Goal: Contribute content: Contribute content

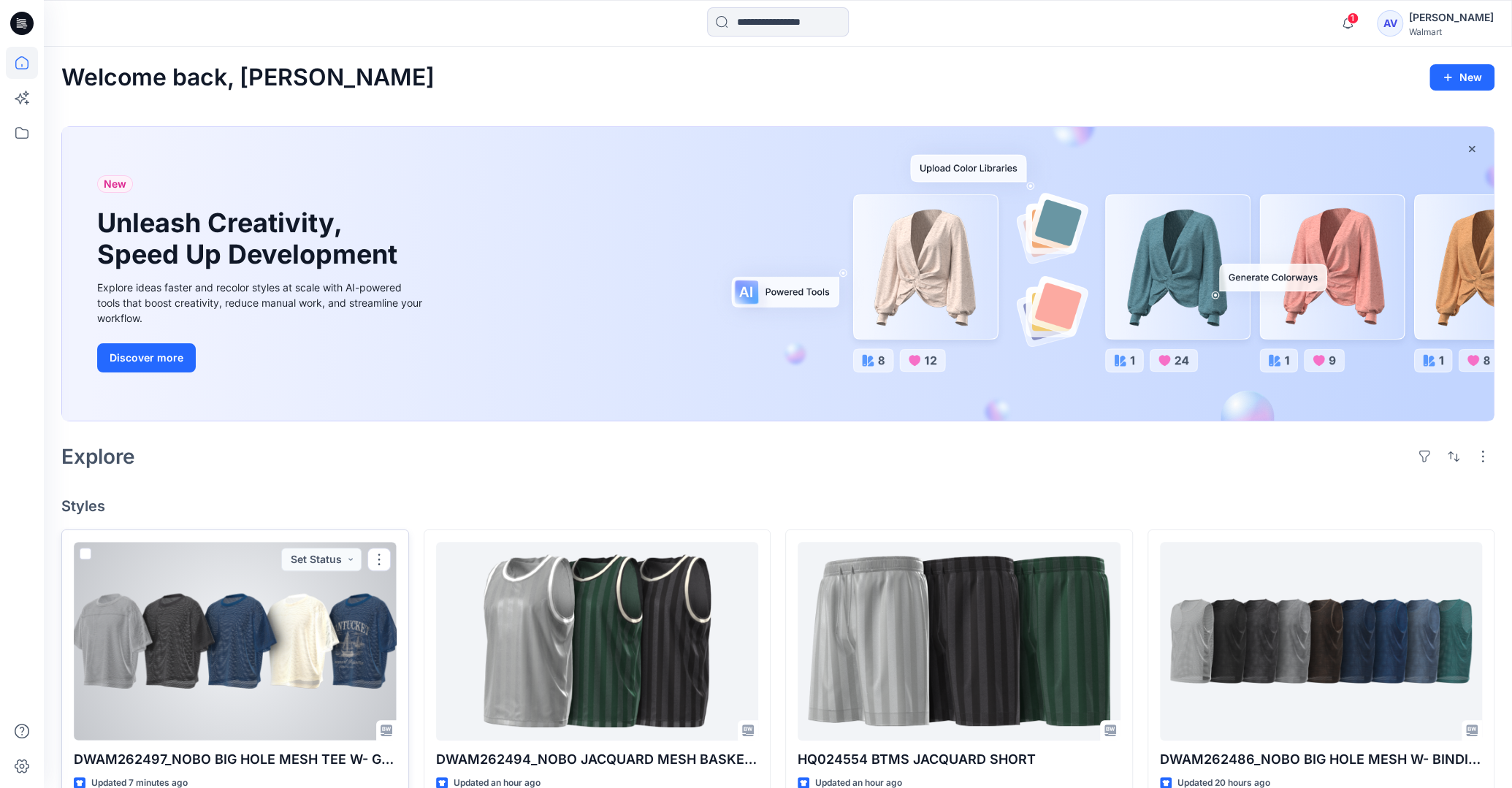
click at [334, 592] on div at bounding box center [235, 641] width 323 height 198
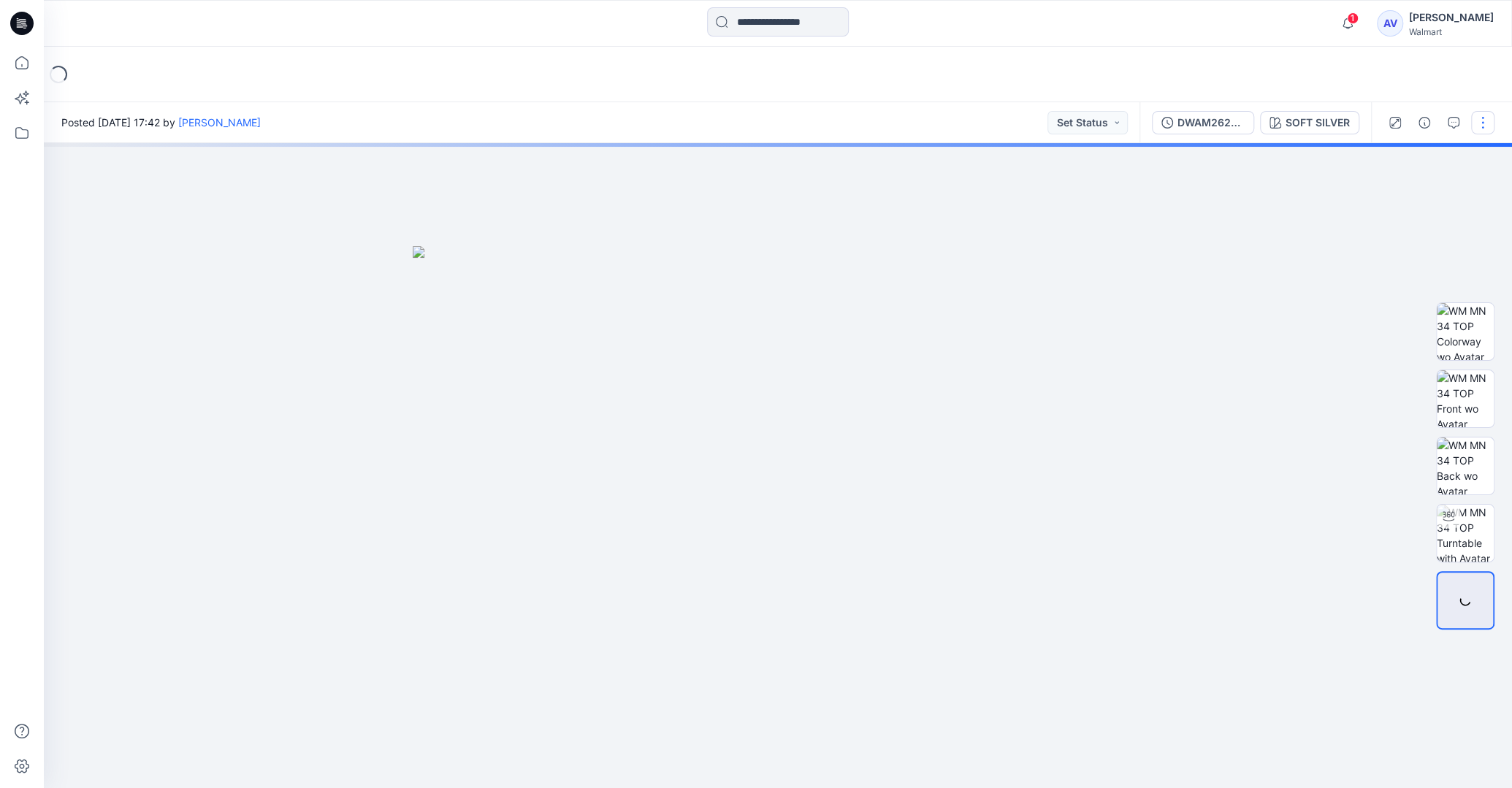
click at [1479, 117] on button "button" at bounding box center [1483, 123] width 24 height 24
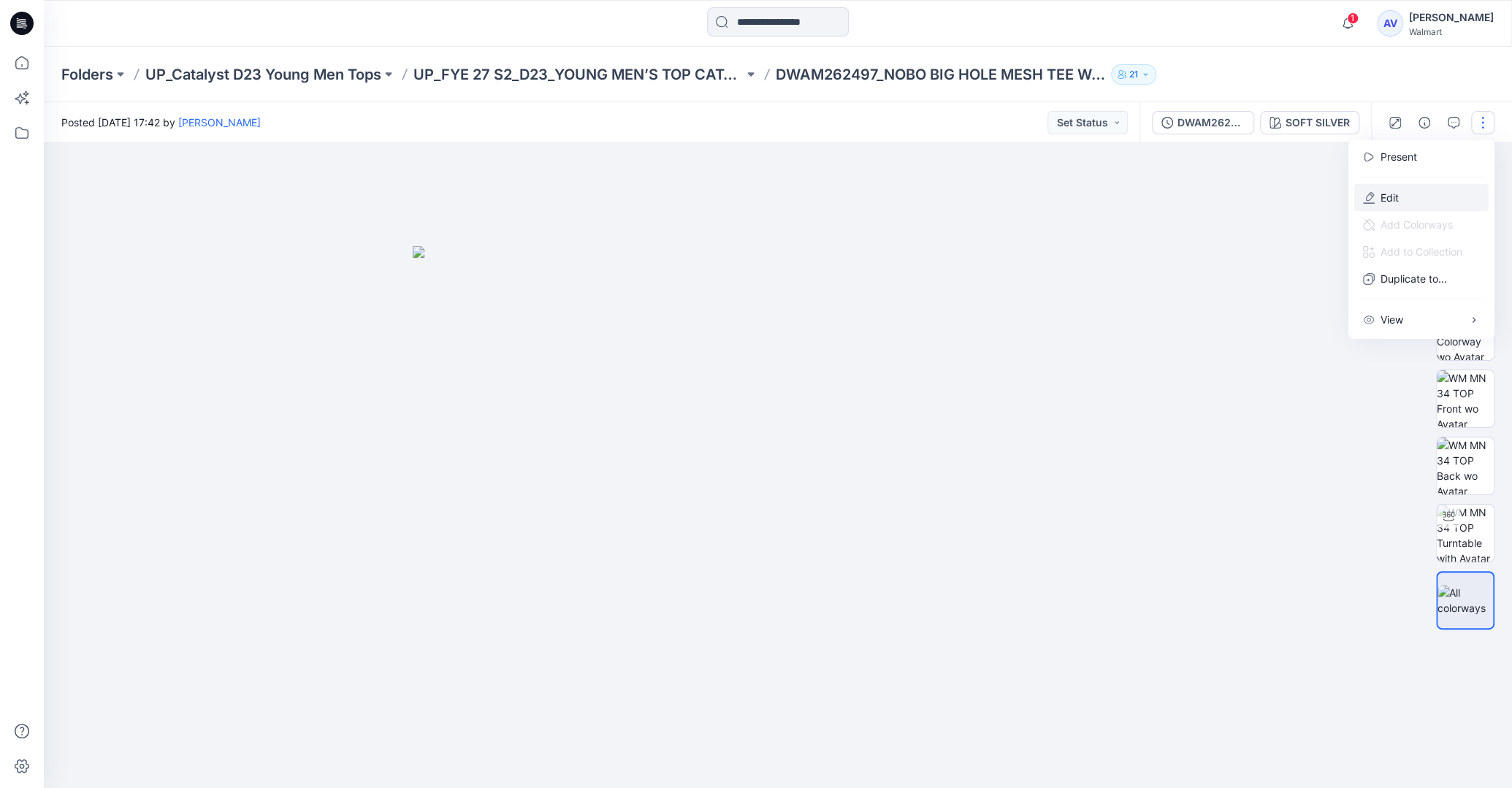
click at [1374, 194] on icon "button" at bounding box center [1369, 197] width 11 height 11
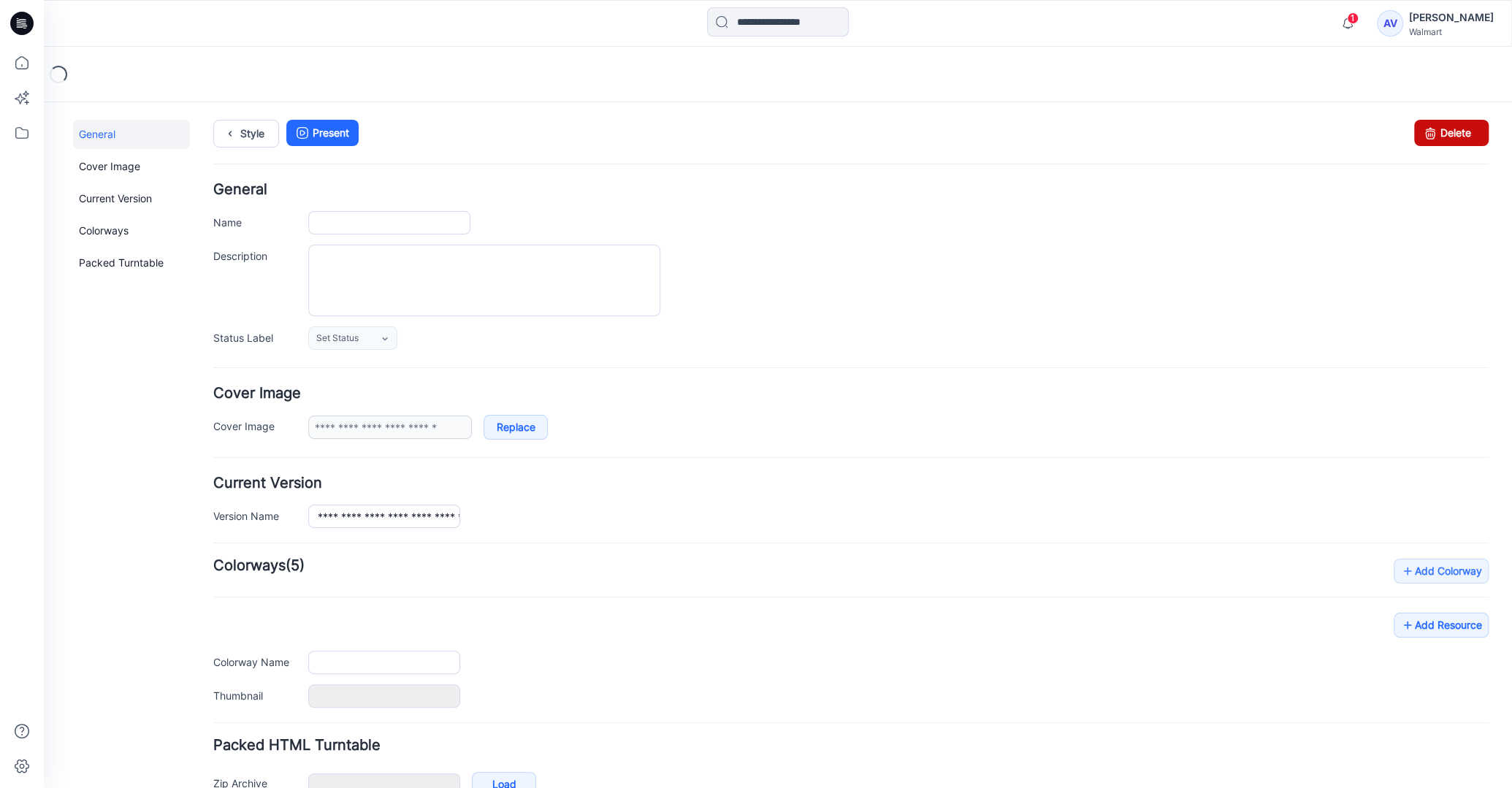
click at [1418, 126] on link "Delete" at bounding box center [1451, 133] width 74 height 26
type input "**********"
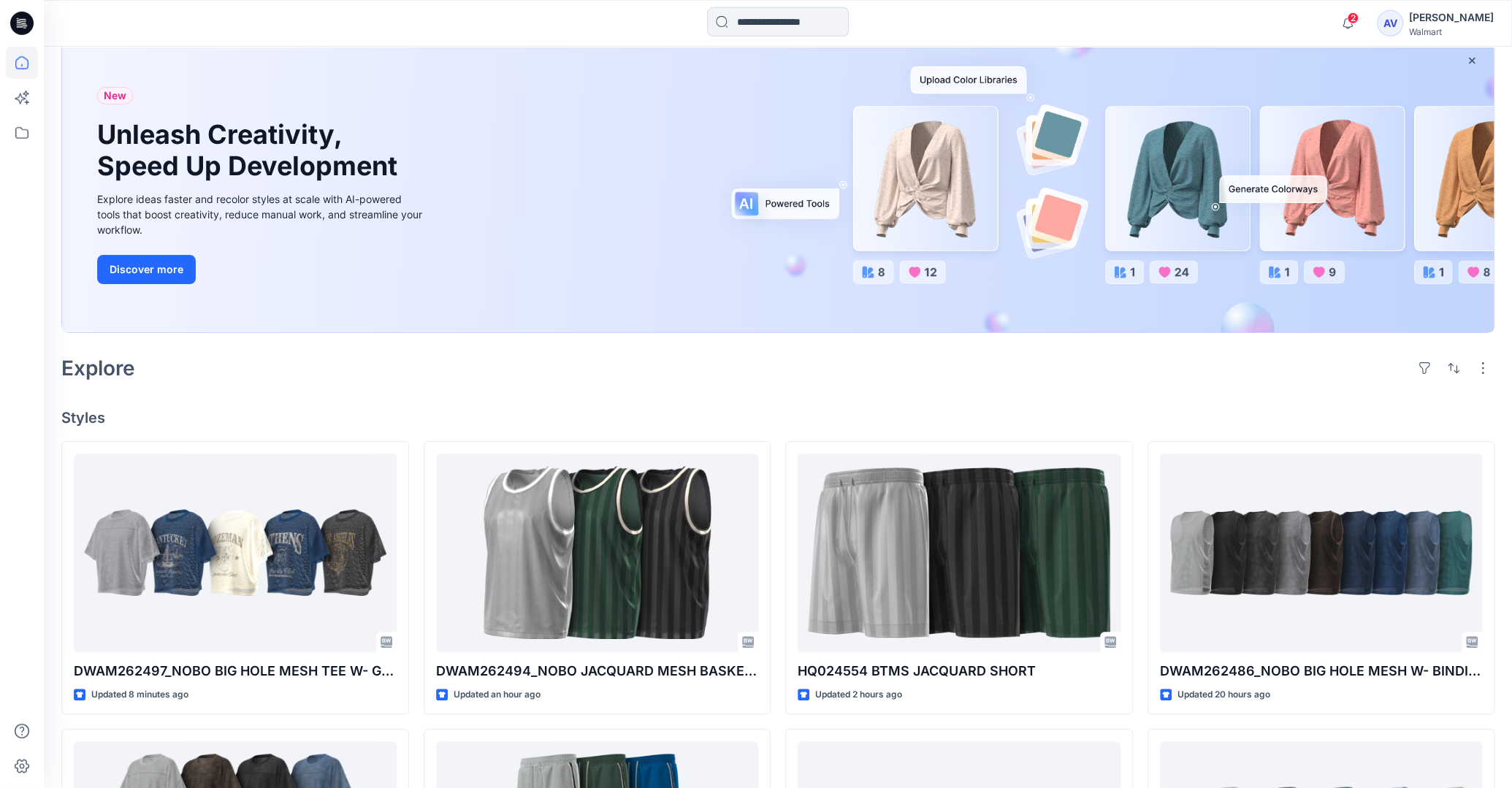
scroll to position [313, 0]
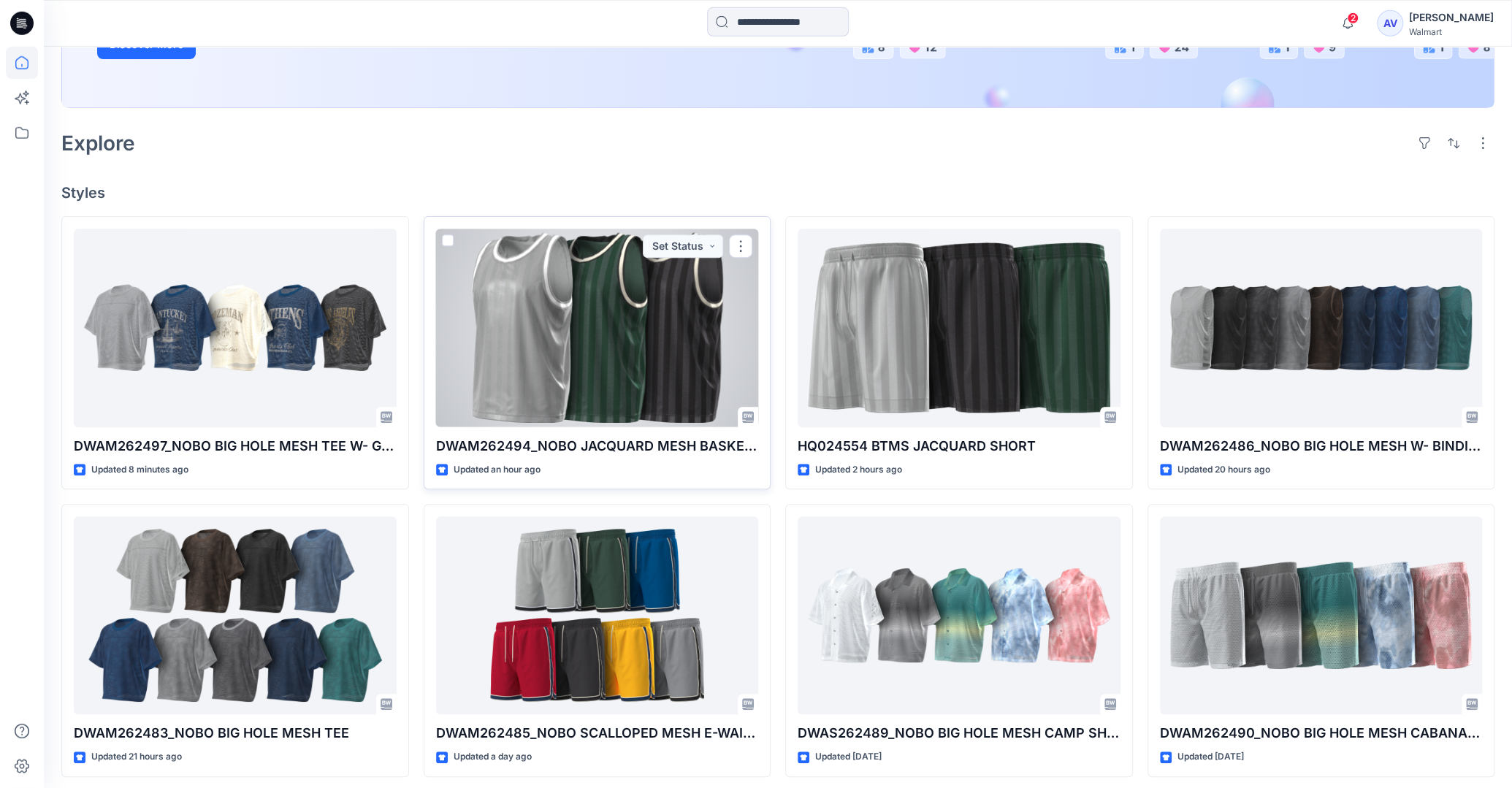
click at [661, 391] on div at bounding box center [598, 327] width 323 height 198
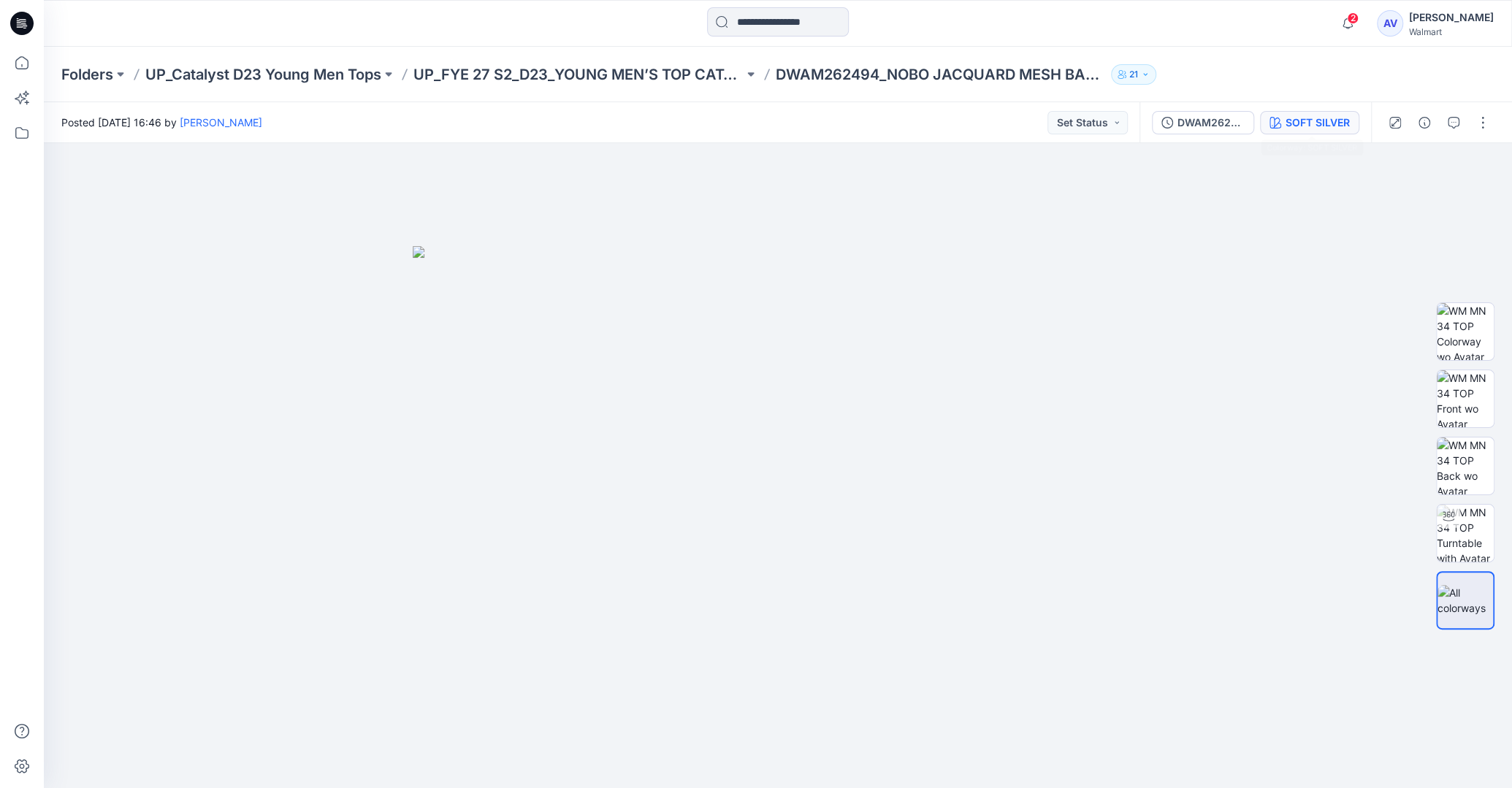
click at [1320, 120] on div "SOFT SILVER" at bounding box center [1317, 123] width 65 height 16
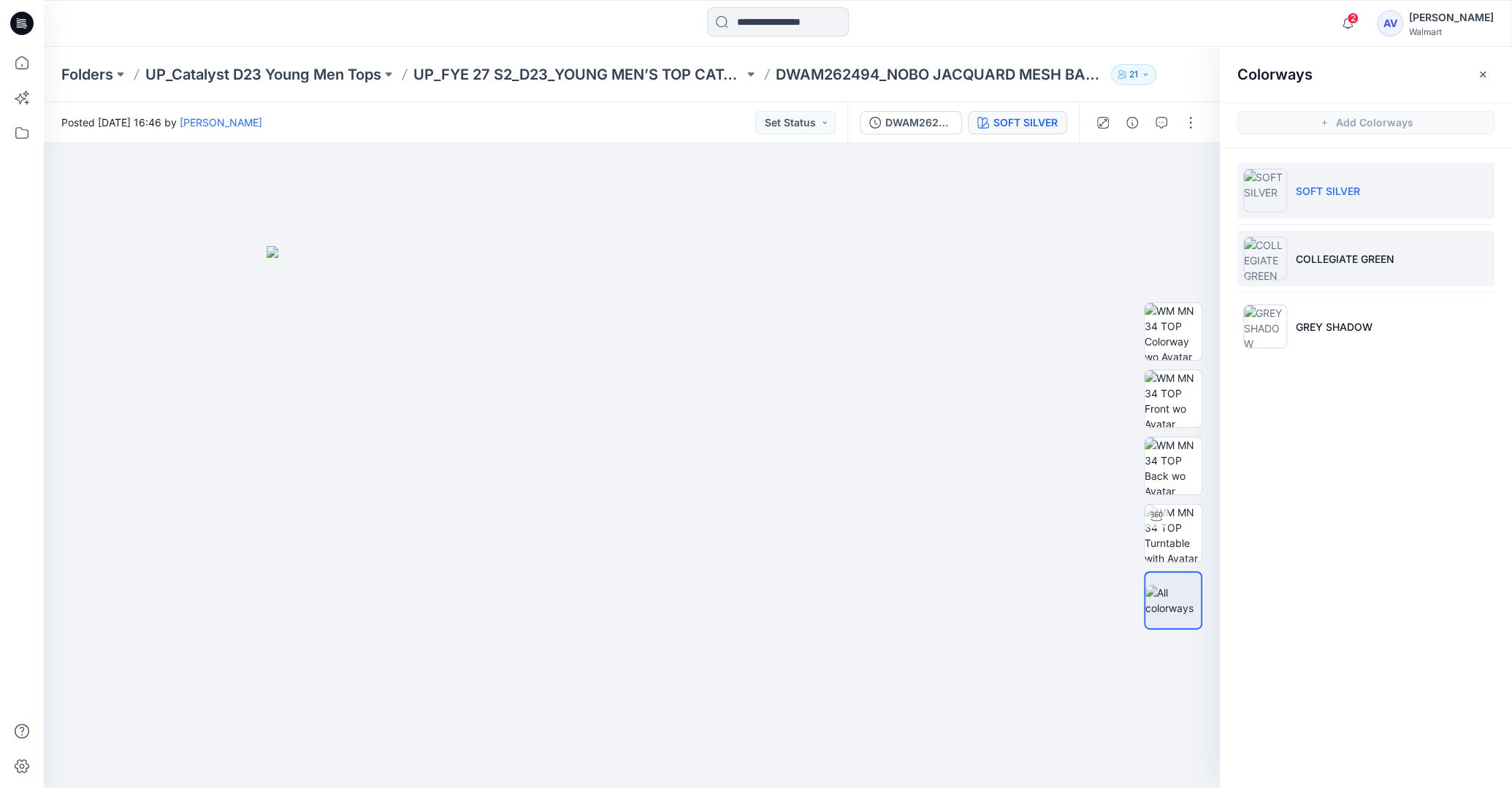
click at [1391, 251] on p "COLLEGIATE GREEN" at bounding box center [1345, 259] width 98 height 16
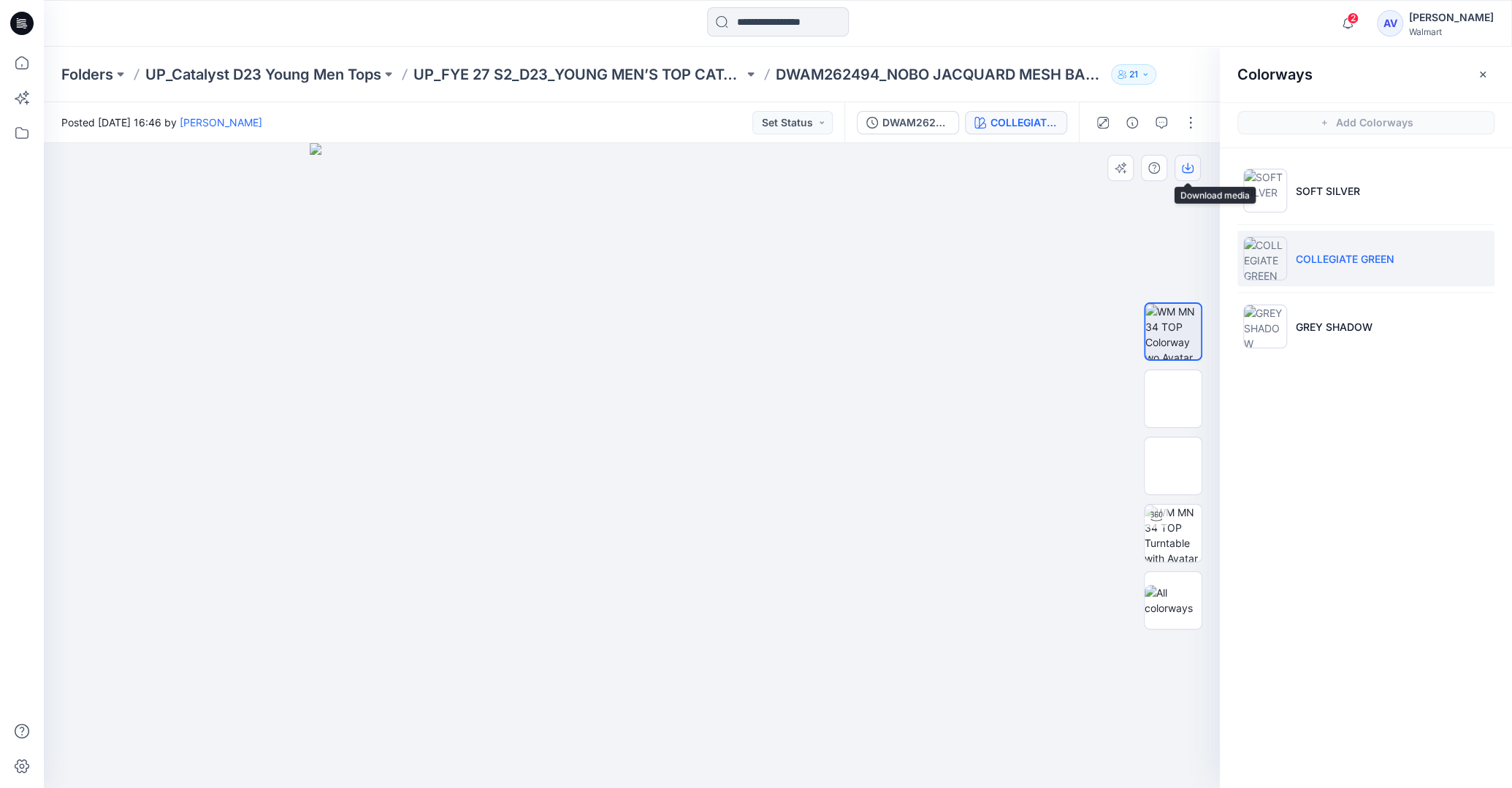
click at [1186, 175] on button "button" at bounding box center [1188, 168] width 26 height 26
click at [1328, 315] on li "GREY SHADOW" at bounding box center [1366, 326] width 257 height 56
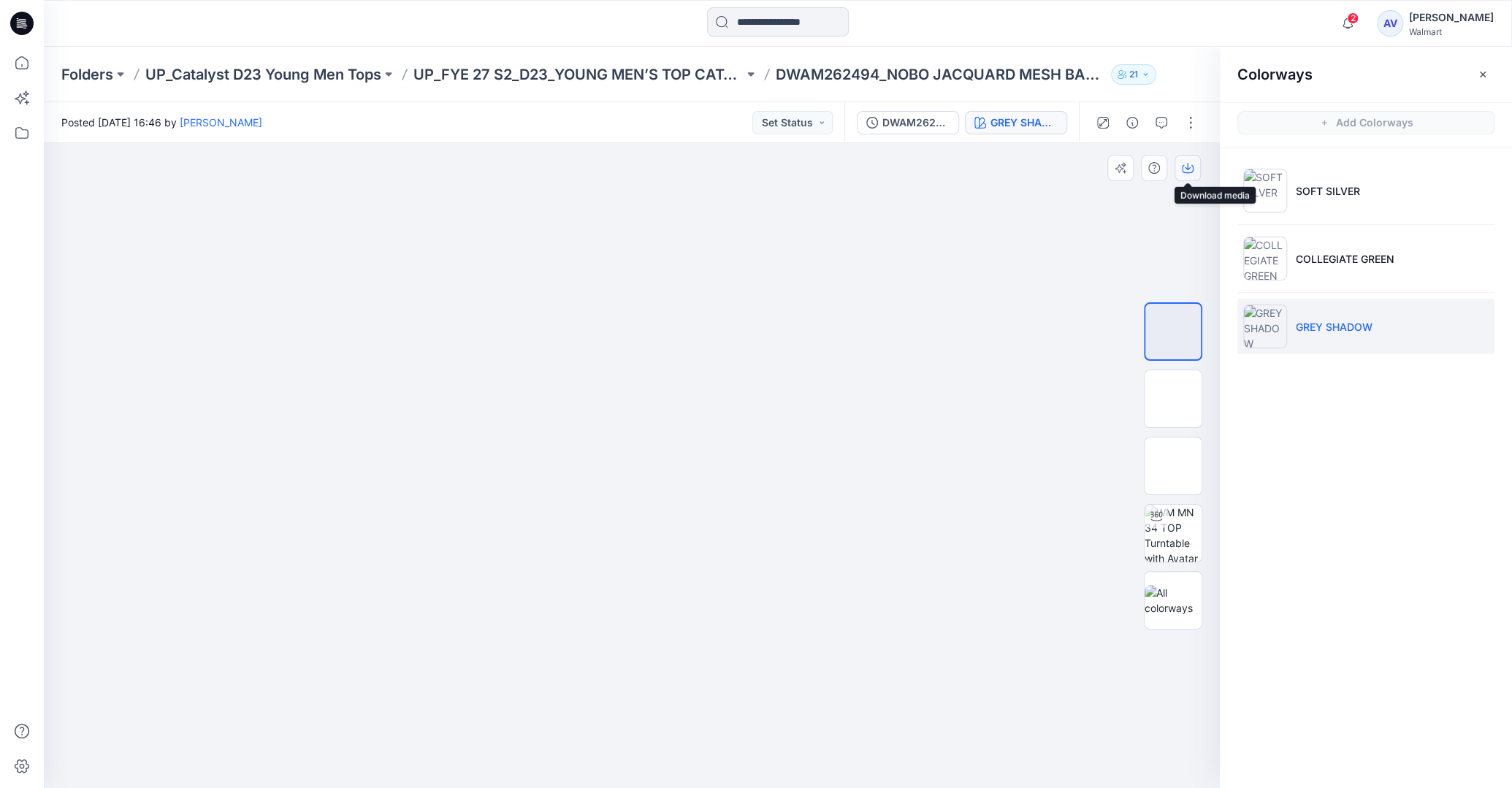
click at [1187, 174] on button "button" at bounding box center [1188, 168] width 26 height 26
click at [29, 61] on icon at bounding box center [21, 62] width 32 height 32
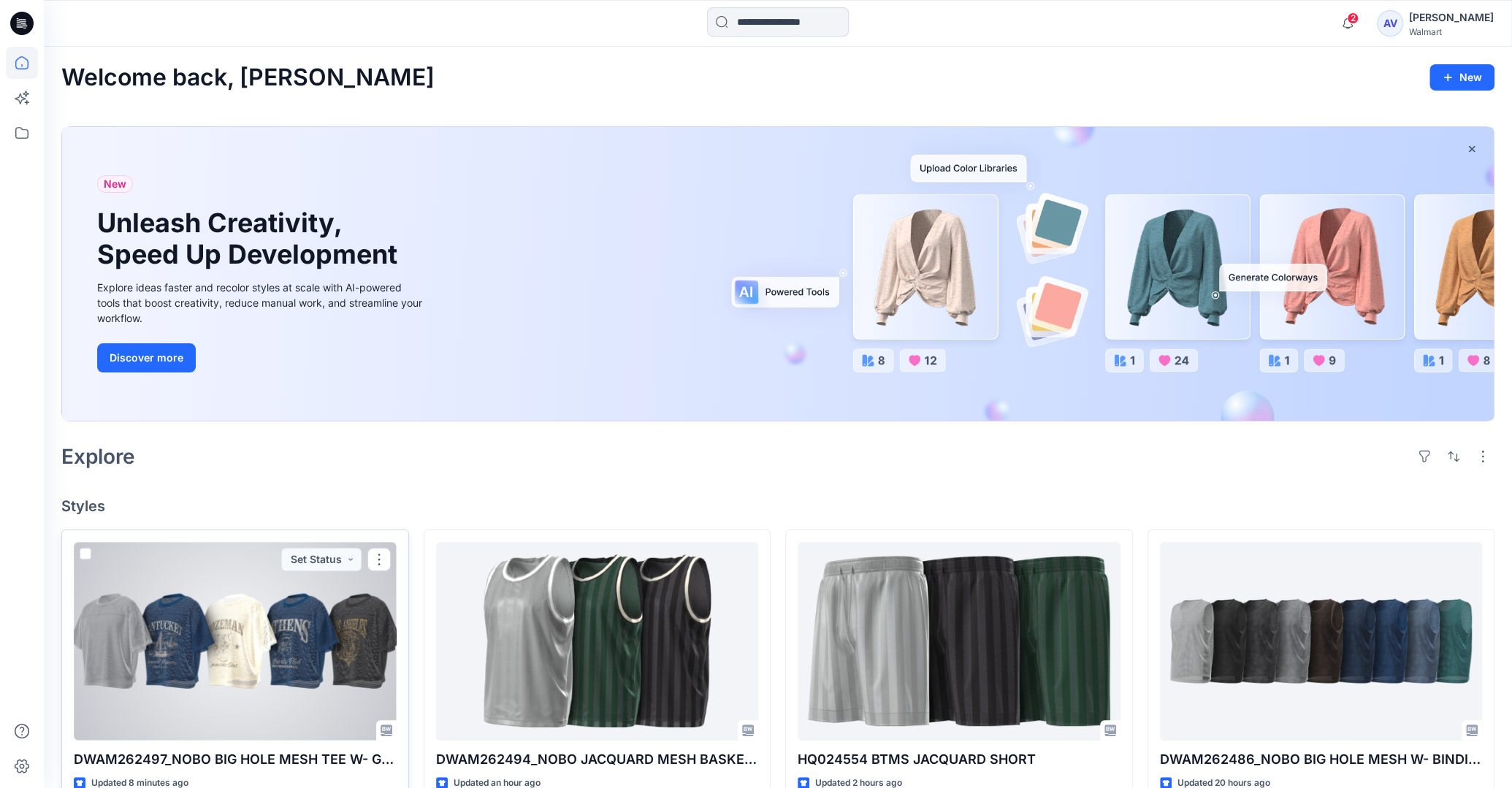
click at [244, 620] on div at bounding box center [235, 641] width 323 height 198
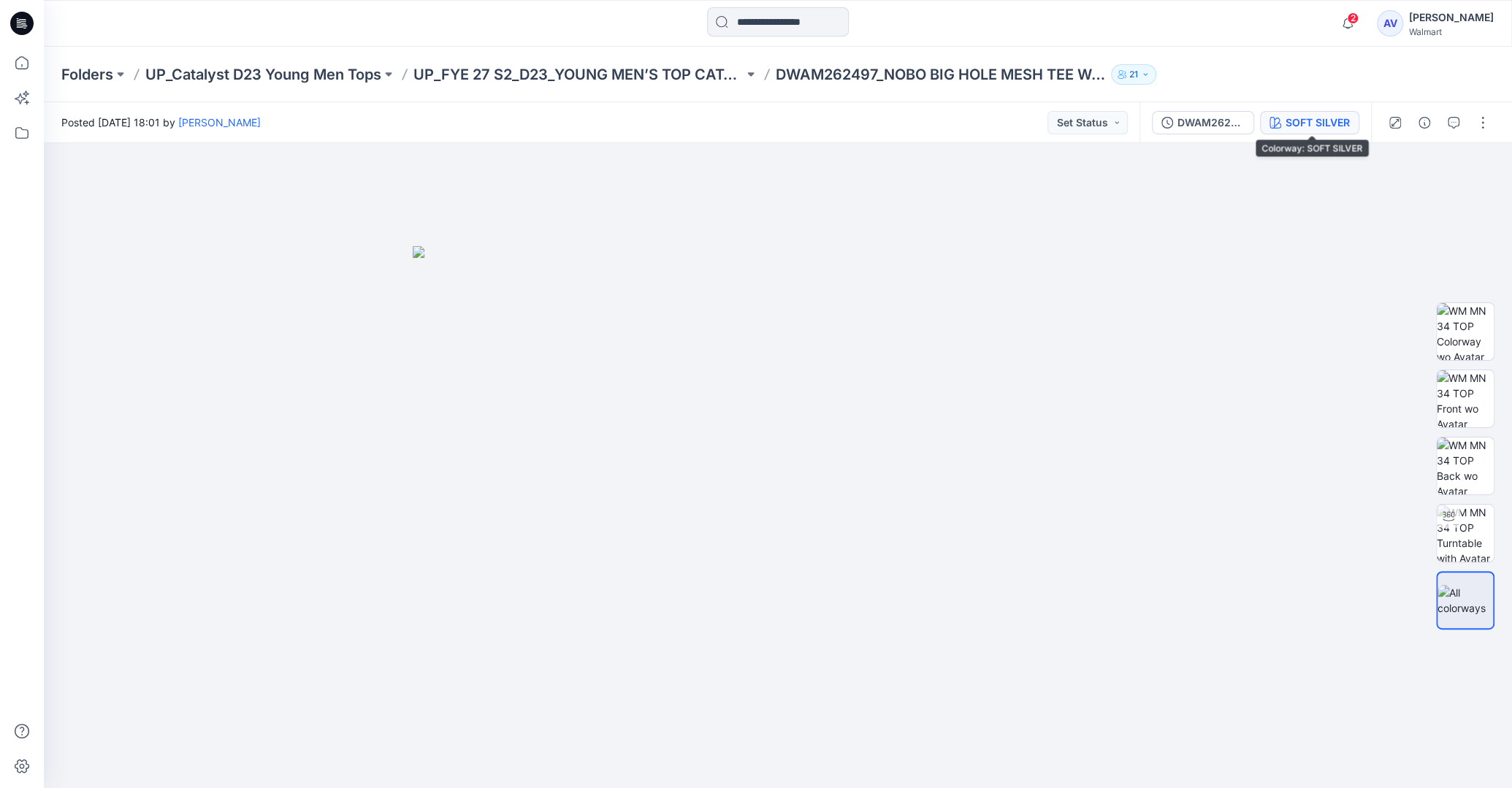
click at [1331, 124] on div "SOFT SILVER" at bounding box center [1317, 123] width 65 height 16
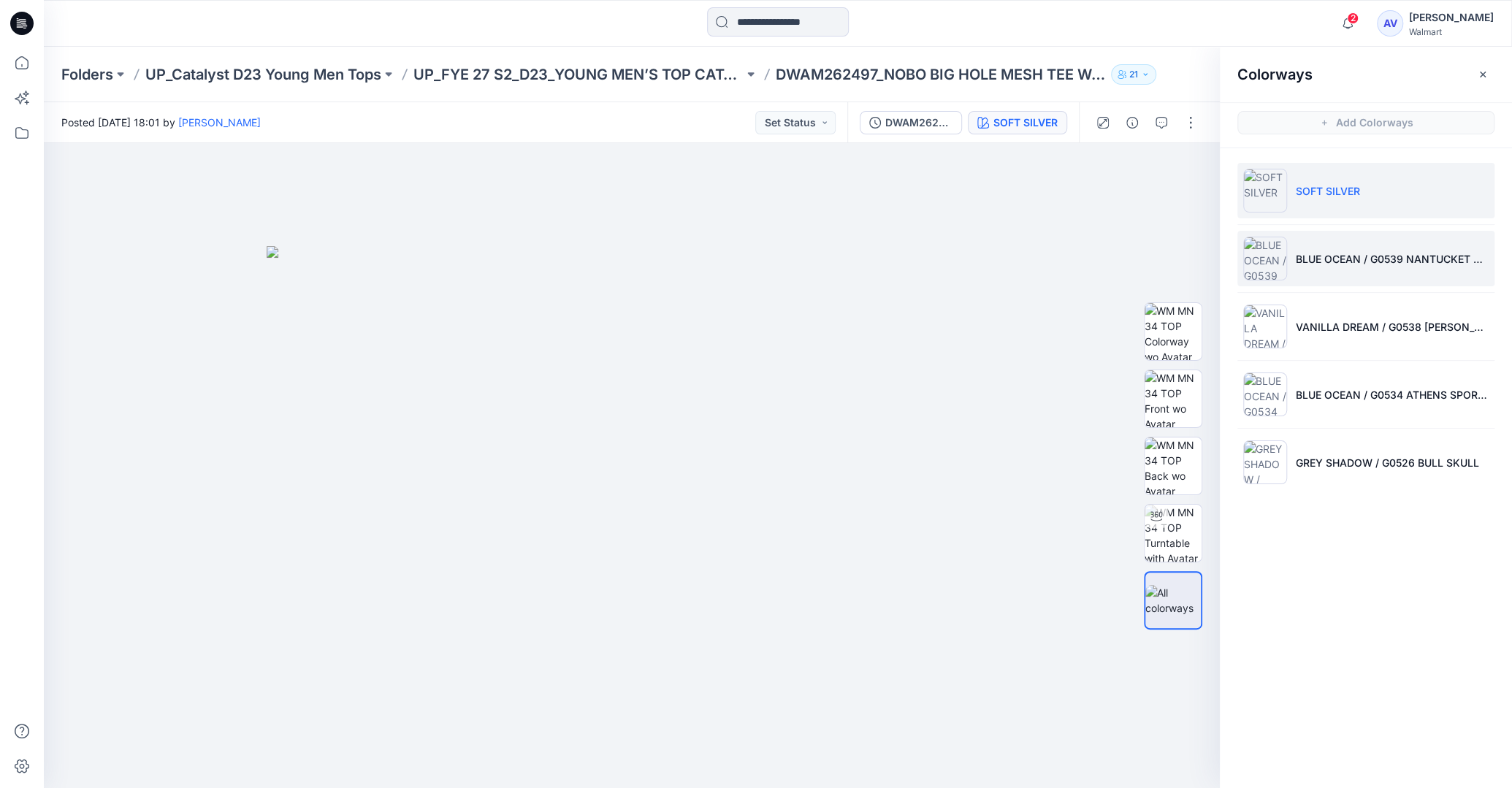
click at [1325, 245] on li "BLUE OCEAN / G0539 NANTUCKET REGATTA" at bounding box center [1366, 259] width 257 height 56
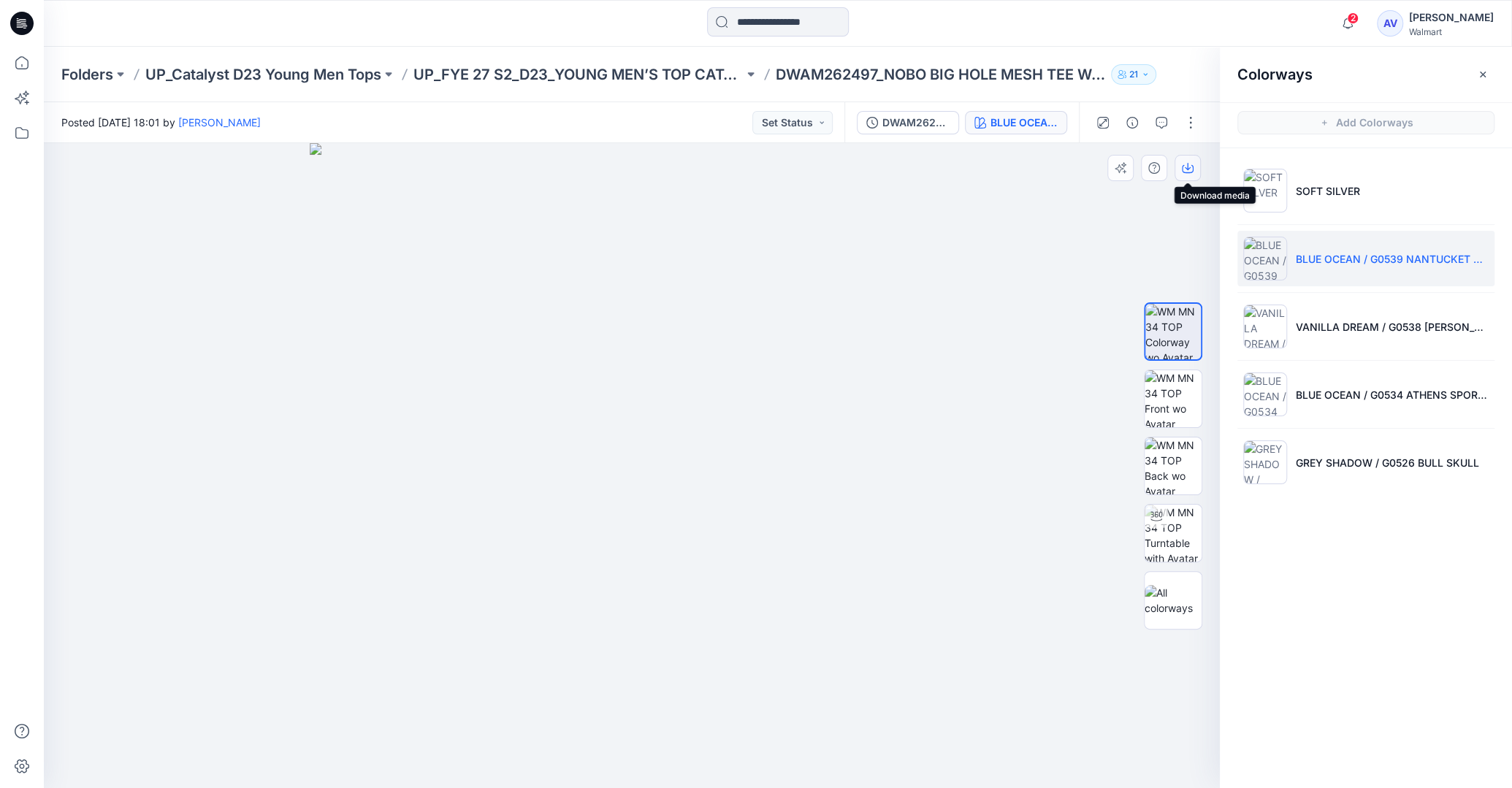
click at [1190, 173] on icon "button" at bounding box center [1188, 169] width 11 height 8
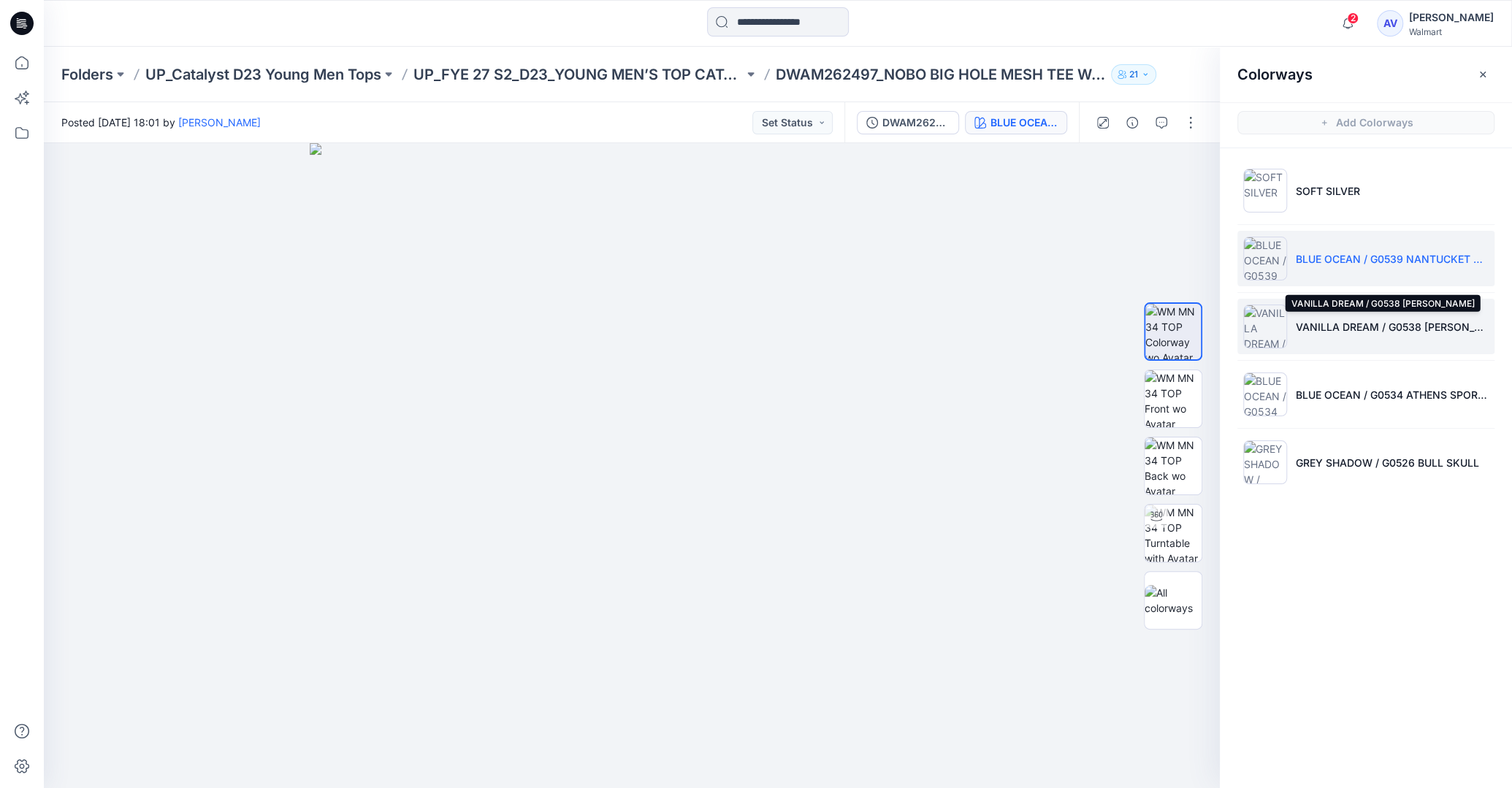
click at [1339, 319] on p "VANILLA DREAM / G0538 BOZEMAN BUCKING" at bounding box center [1392, 326] width 193 height 16
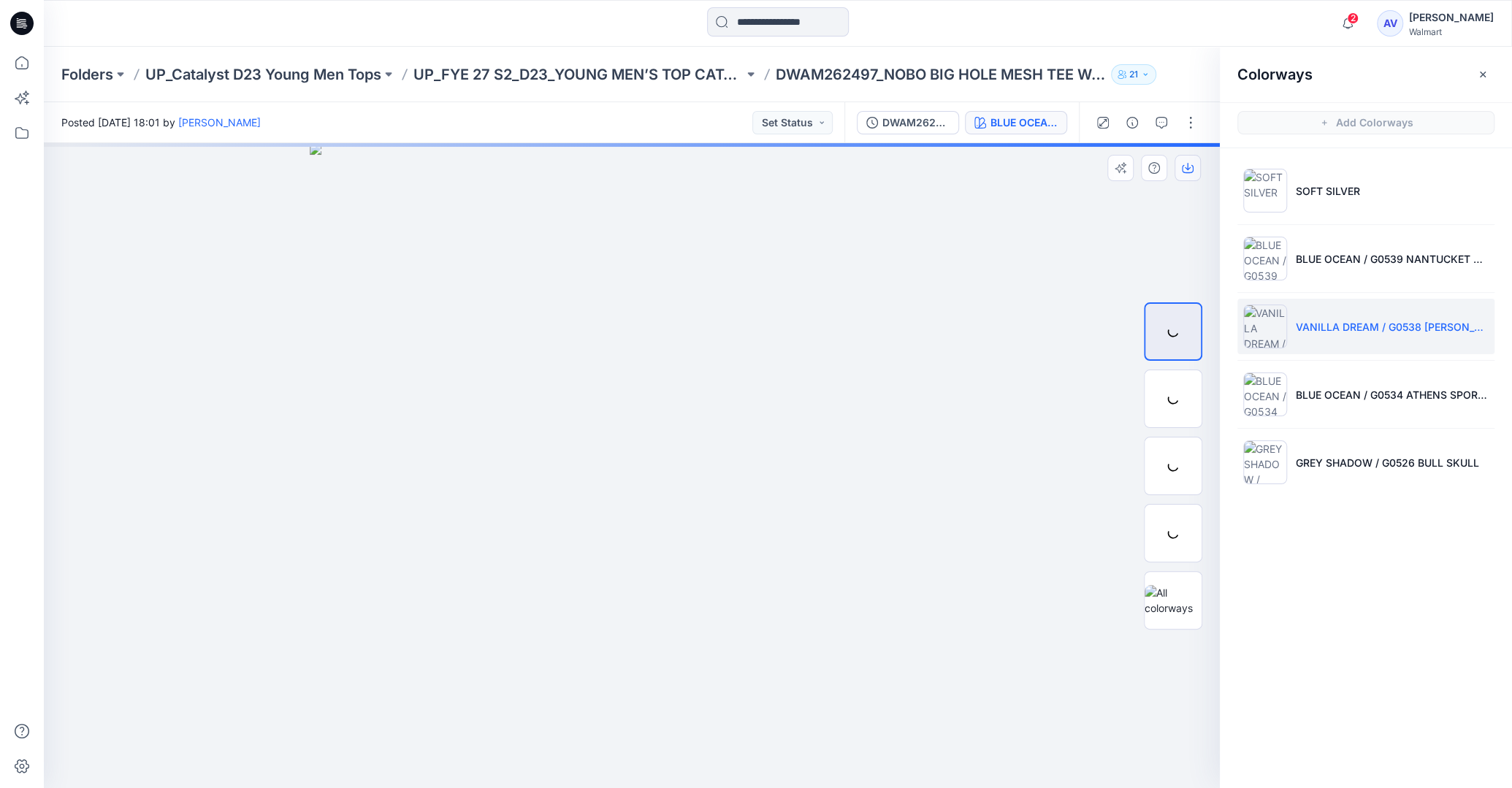
click at [1184, 167] on icon "button" at bounding box center [1188, 168] width 11 height 11
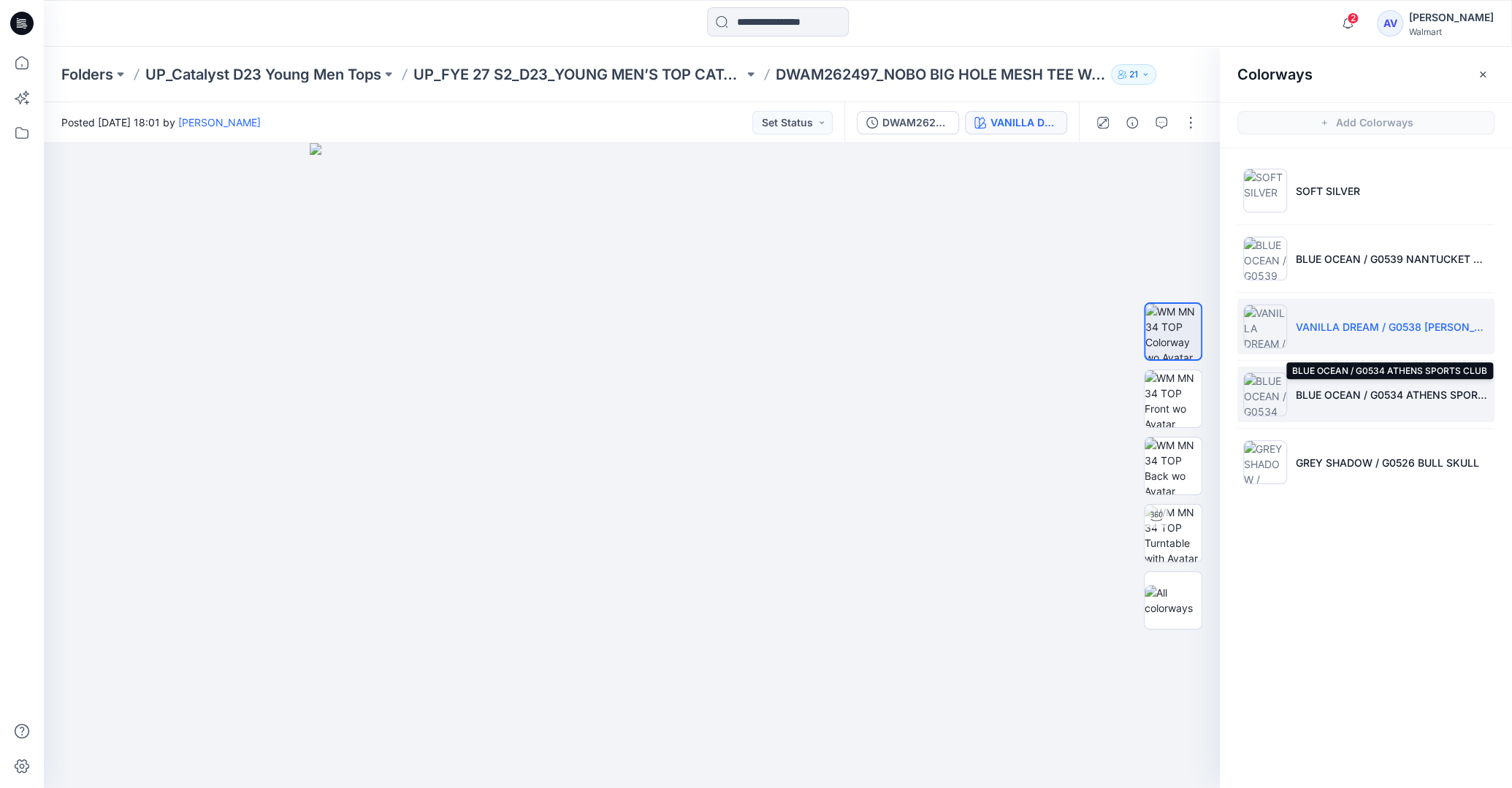
click at [1325, 394] on p "BLUE OCEAN / G0534 ATHENS SPORTS CLUB" at bounding box center [1392, 394] width 193 height 16
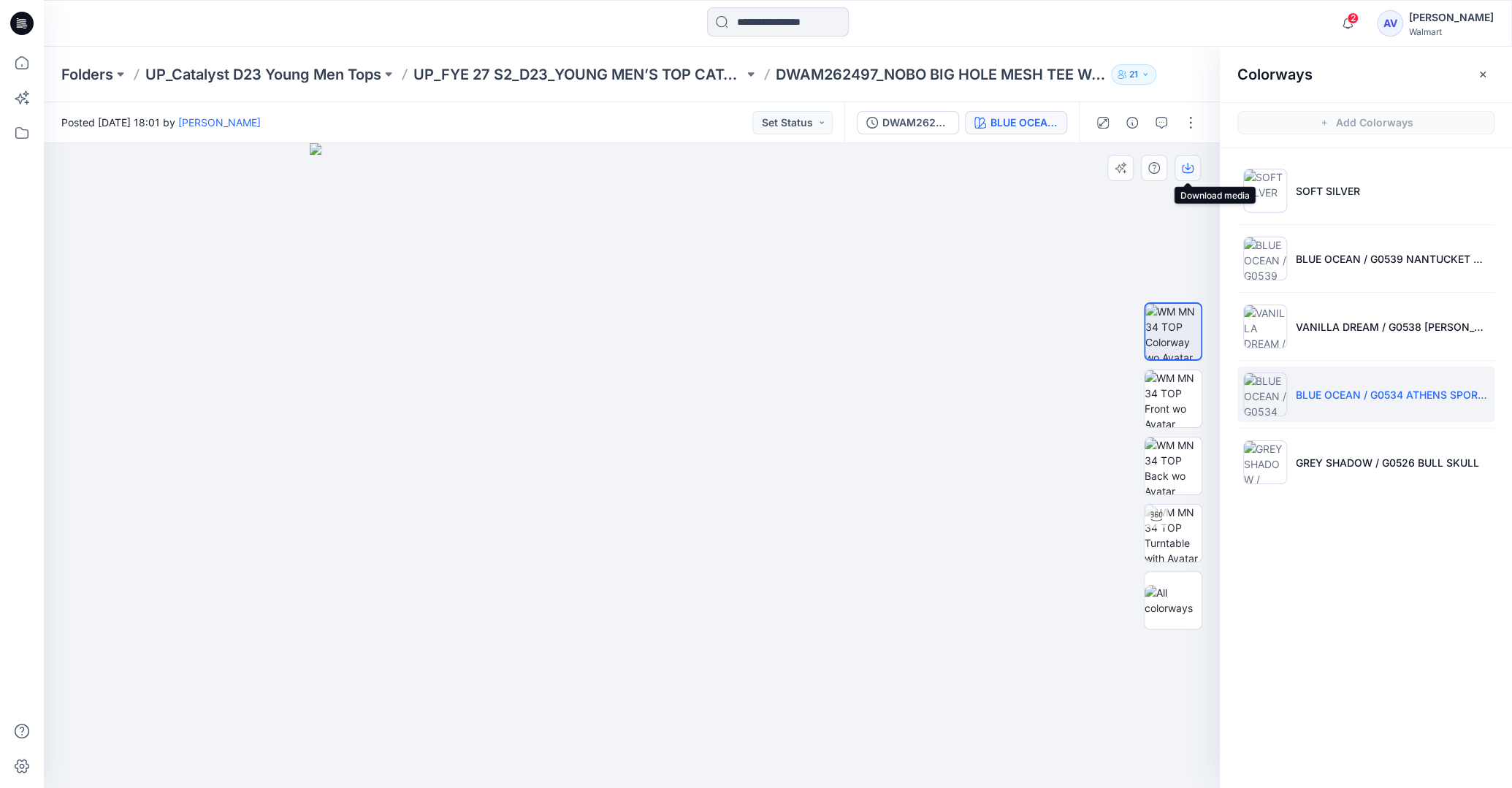
click at [1190, 173] on icon "button" at bounding box center [1188, 168] width 11 height 11
click at [1361, 458] on p "GREY SHADOW / G0526 BULL SKULL" at bounding box center [1388, 462] width 183 height 16
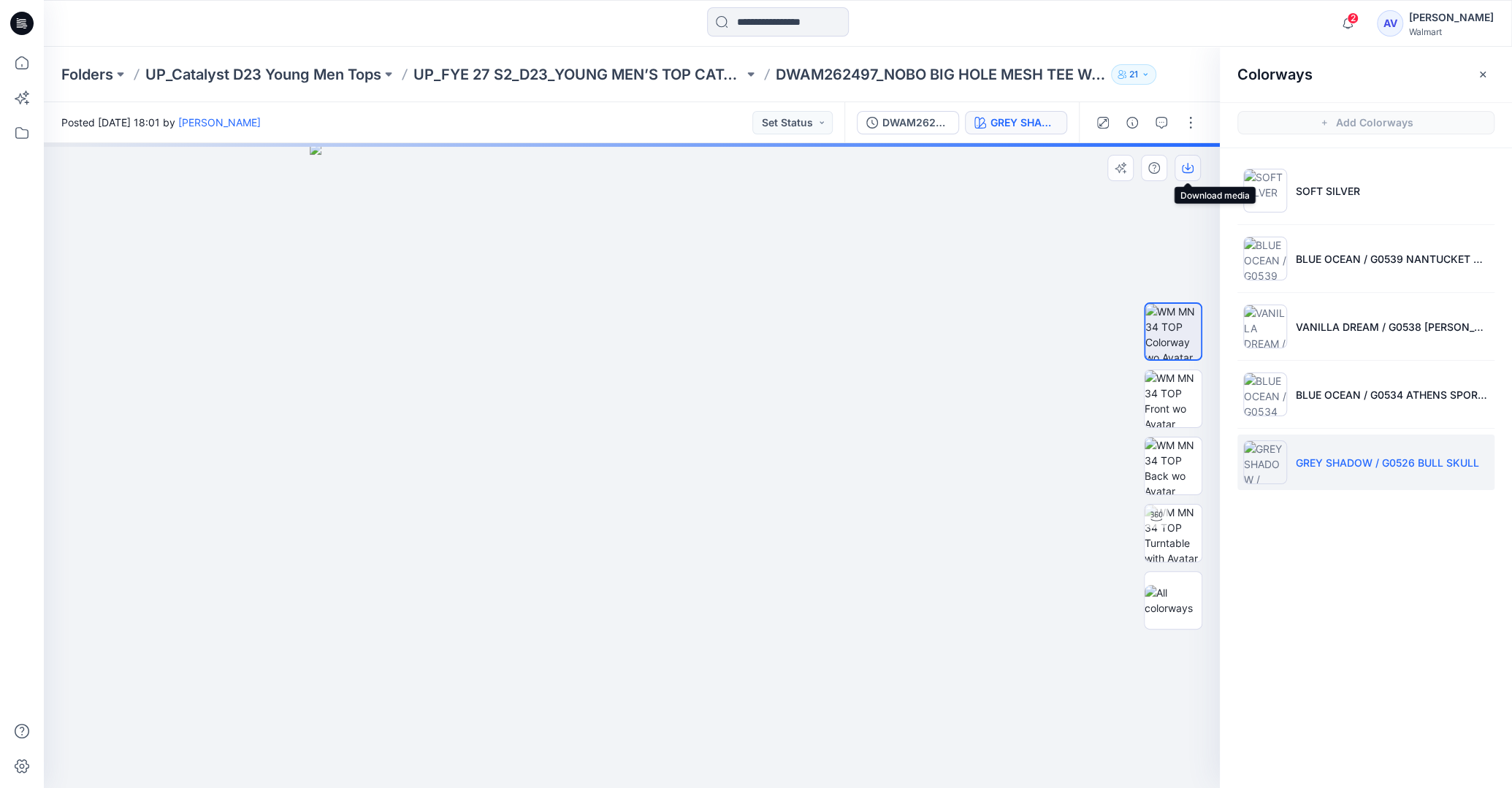
click at [1184, 171] on icon "button" at bounding box center [1188, 168] width 11 height 11
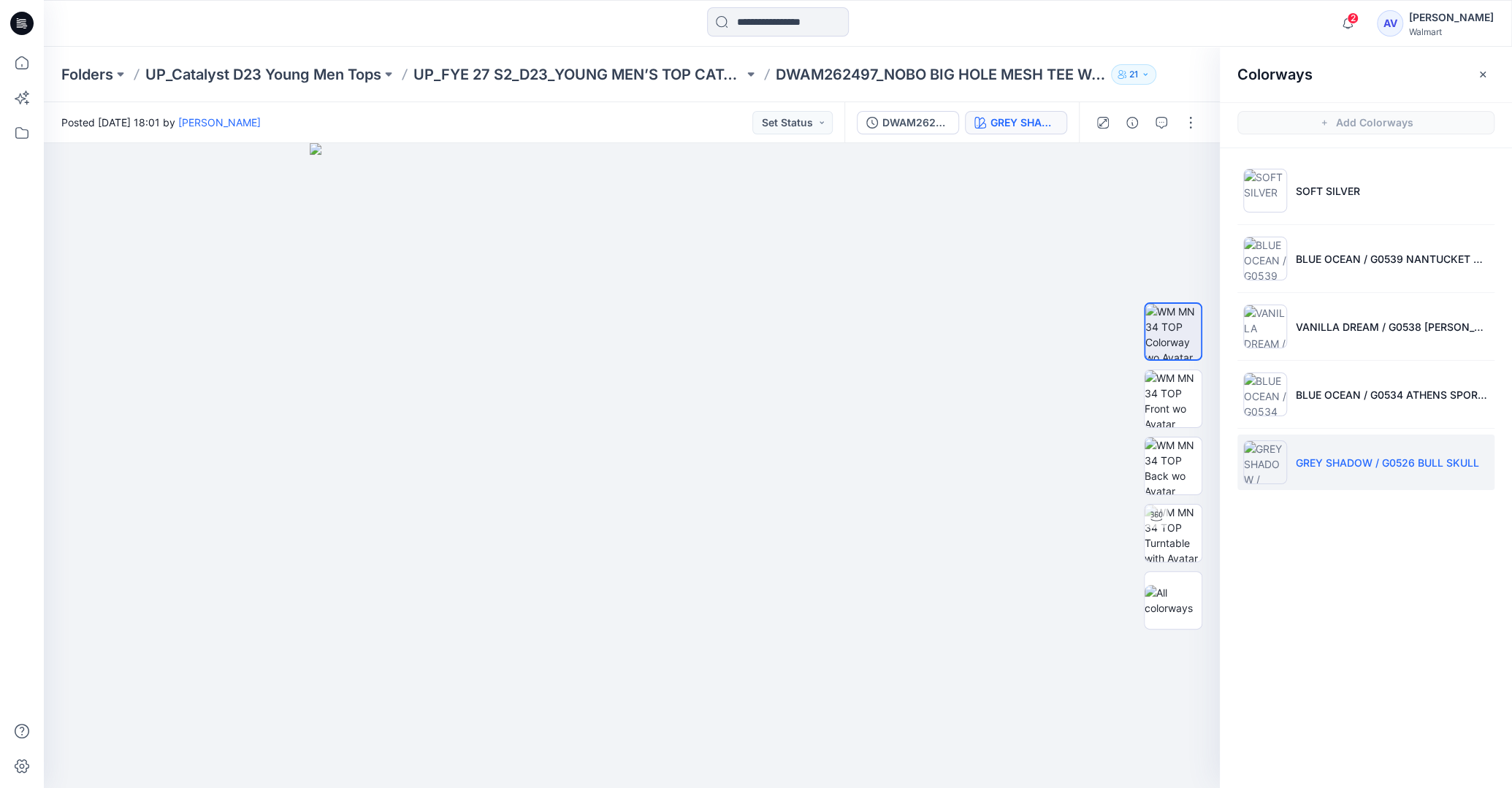
click at [467, 115] on div "Posted Thursday, August 14, 2025 18:01 by Arthur Vargas Set Status" at bounding box center [445, 122] width 801 height 40
click at [1361, 11] on icon "button" at bounding box center [1347, 24] width 28 height 29
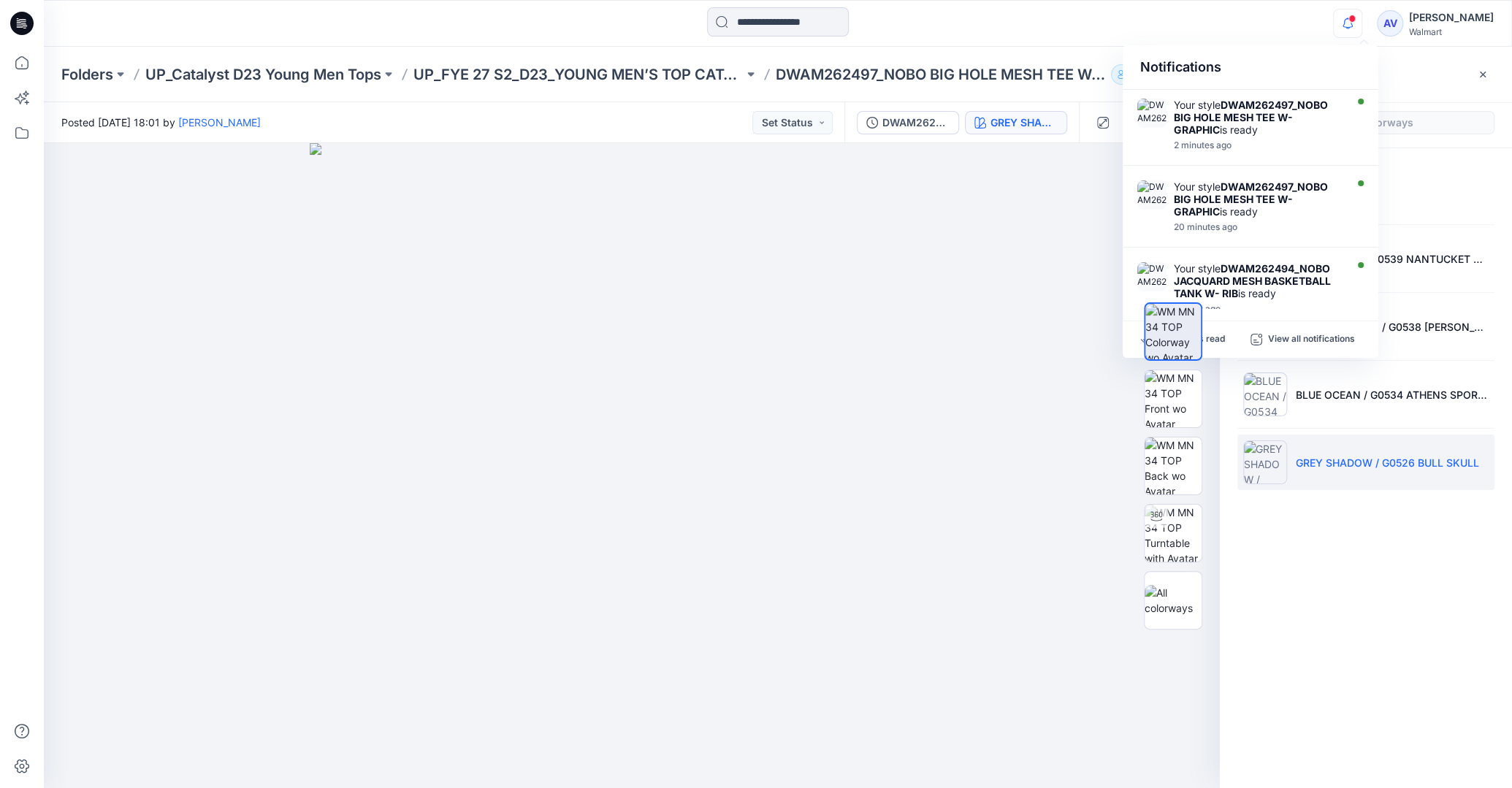
click at [1271, 30] on div "Notifications Your style DWAM262497_NOBO BIG HOLE MESH TEE W- GRAPHIC is ready …" at bounding box center [778, 23] width 1468 height 32
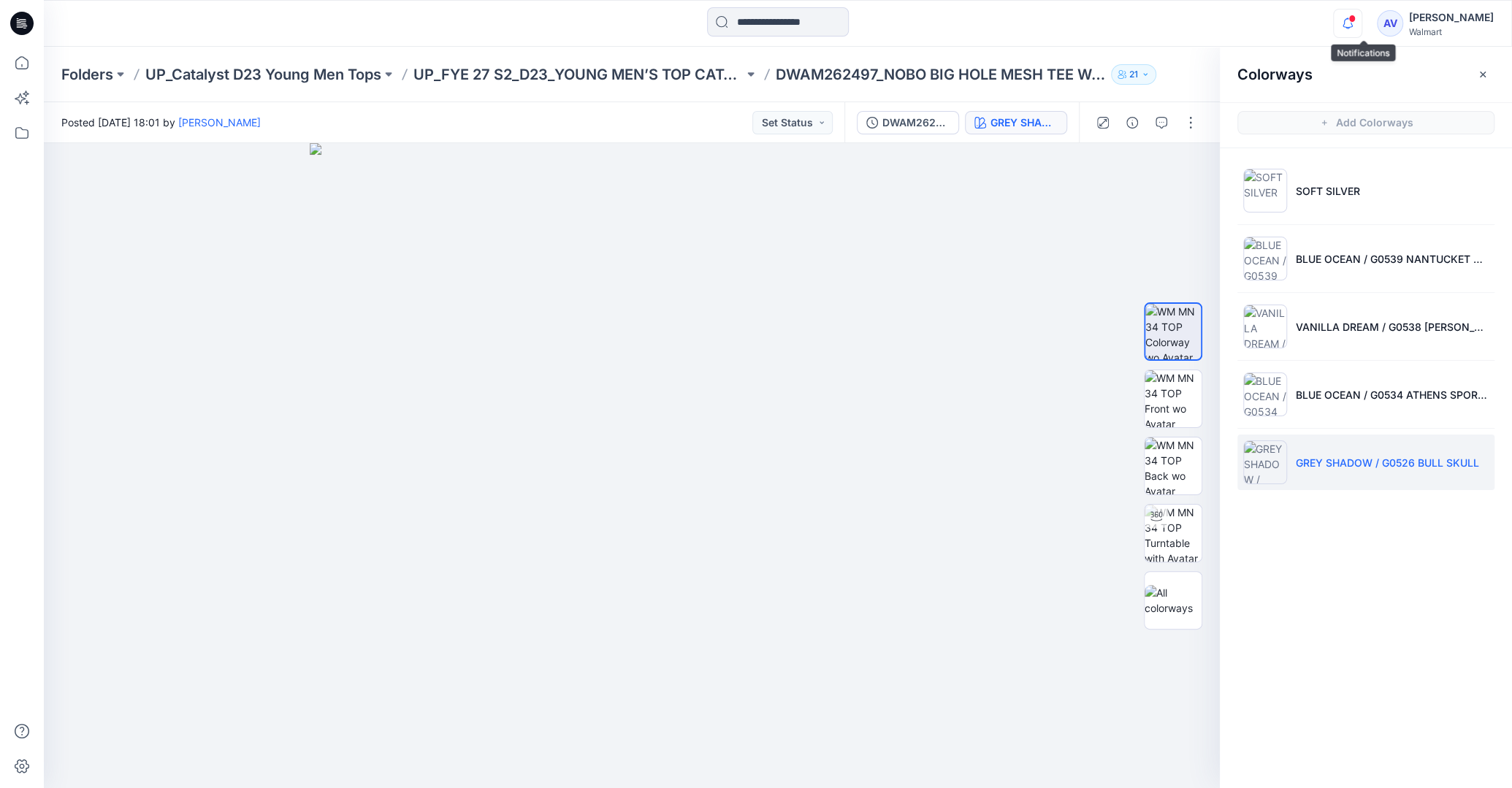
click at [1361, 21] on icon "button" at bounding box center [1347, 24] width 28 height 29
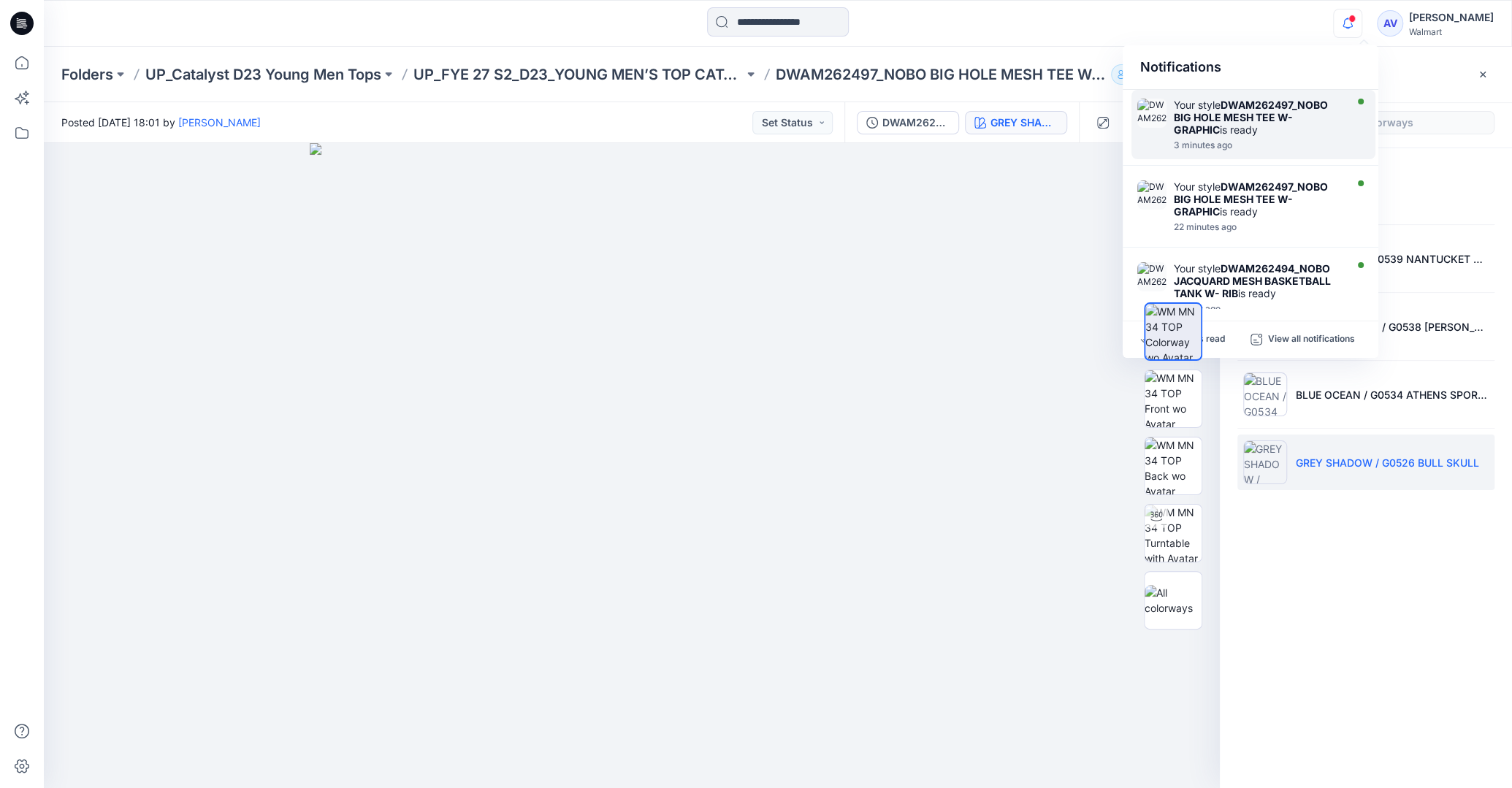
click at [1227, 135] on div "Your style DWAM262497_NOBO BIG HOLE MESH TEE W- GRAPHIC is ready" at bounding box center [1257, 117] width 168 height 38
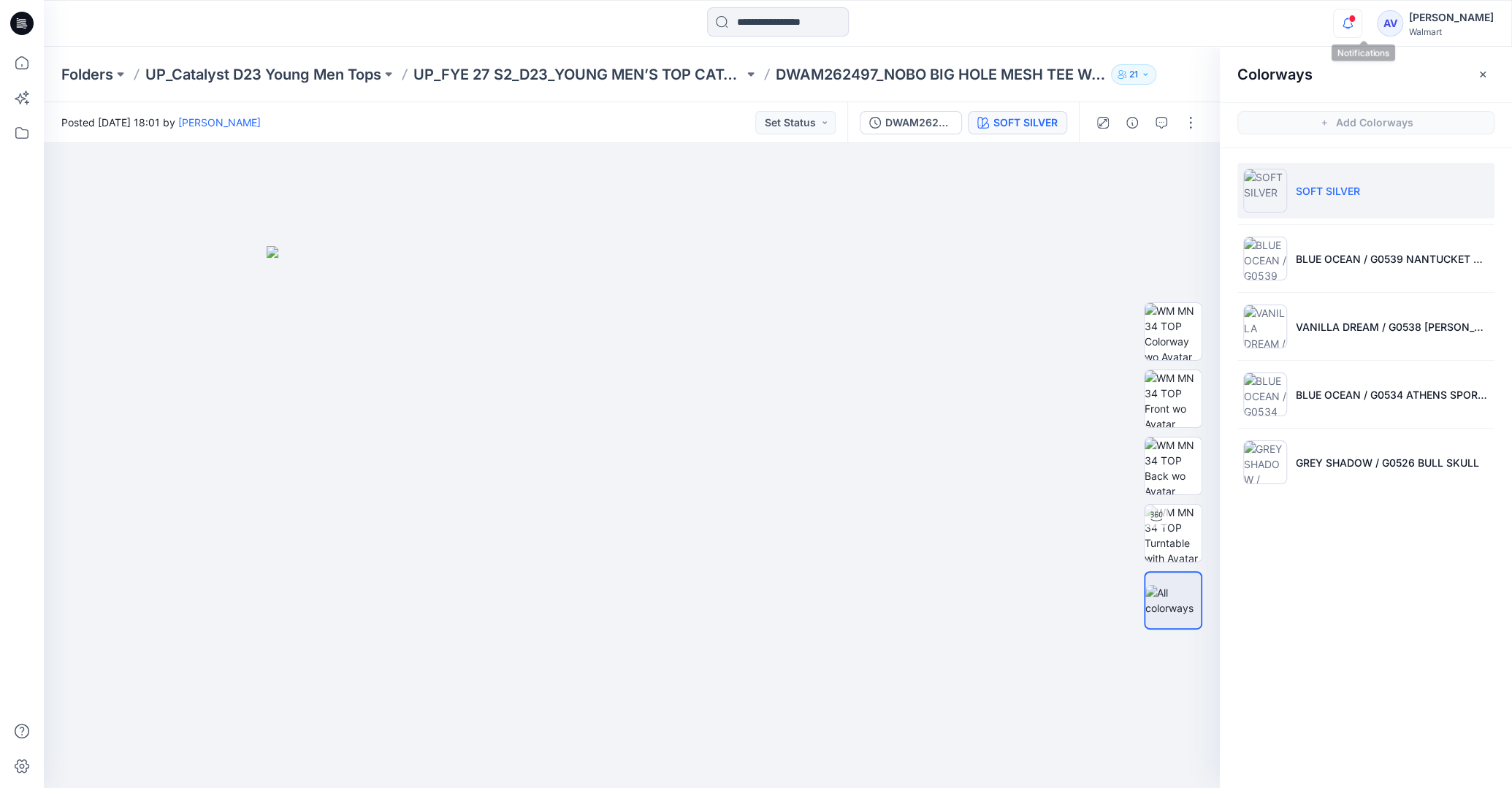
click at [1361, 17] on icon "button" at bounding box center [1347, 24] width 28 height 29
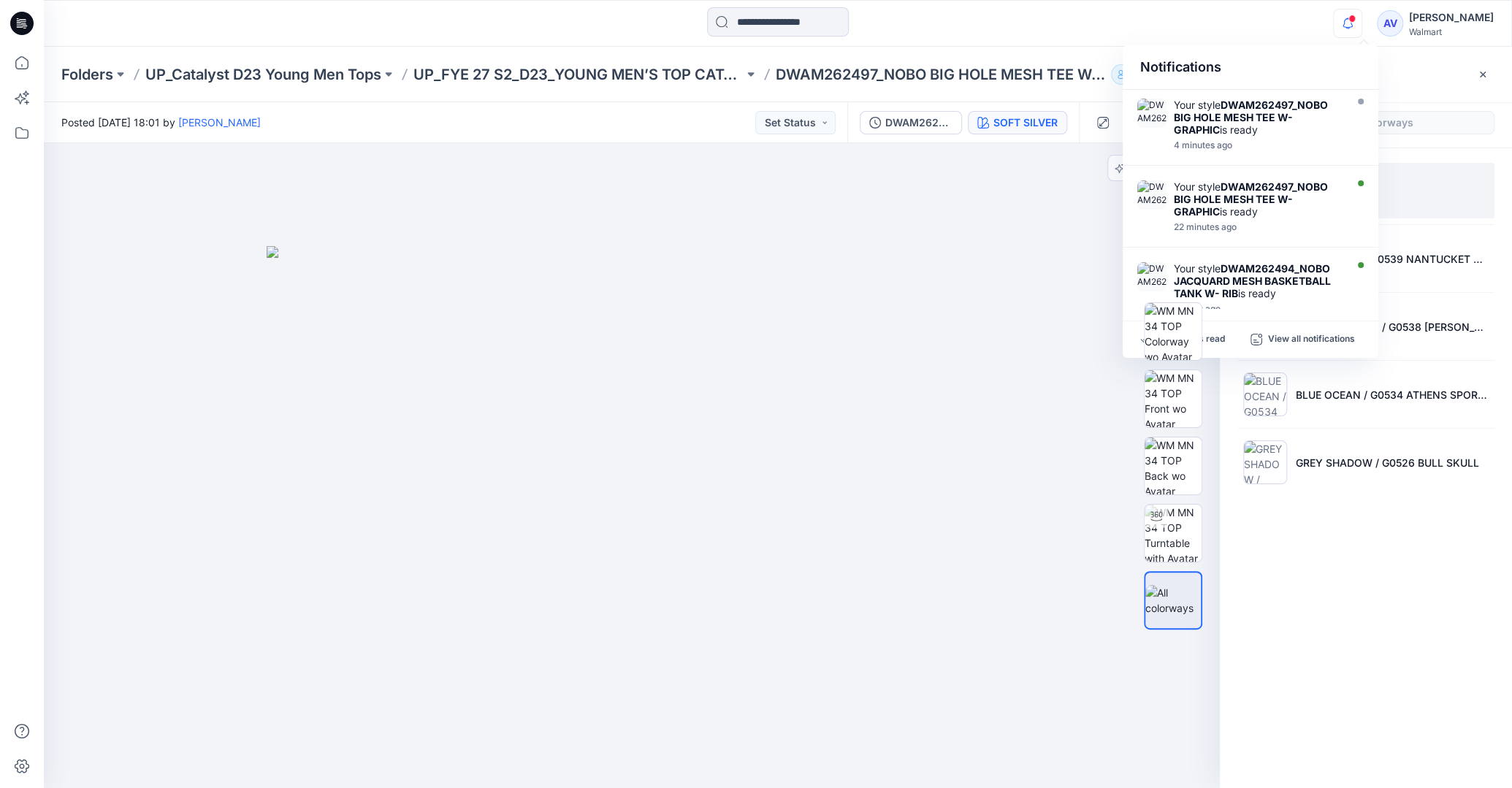
click at [1217, 342] on div at bounding box center [1173, 466] width 93 height 365
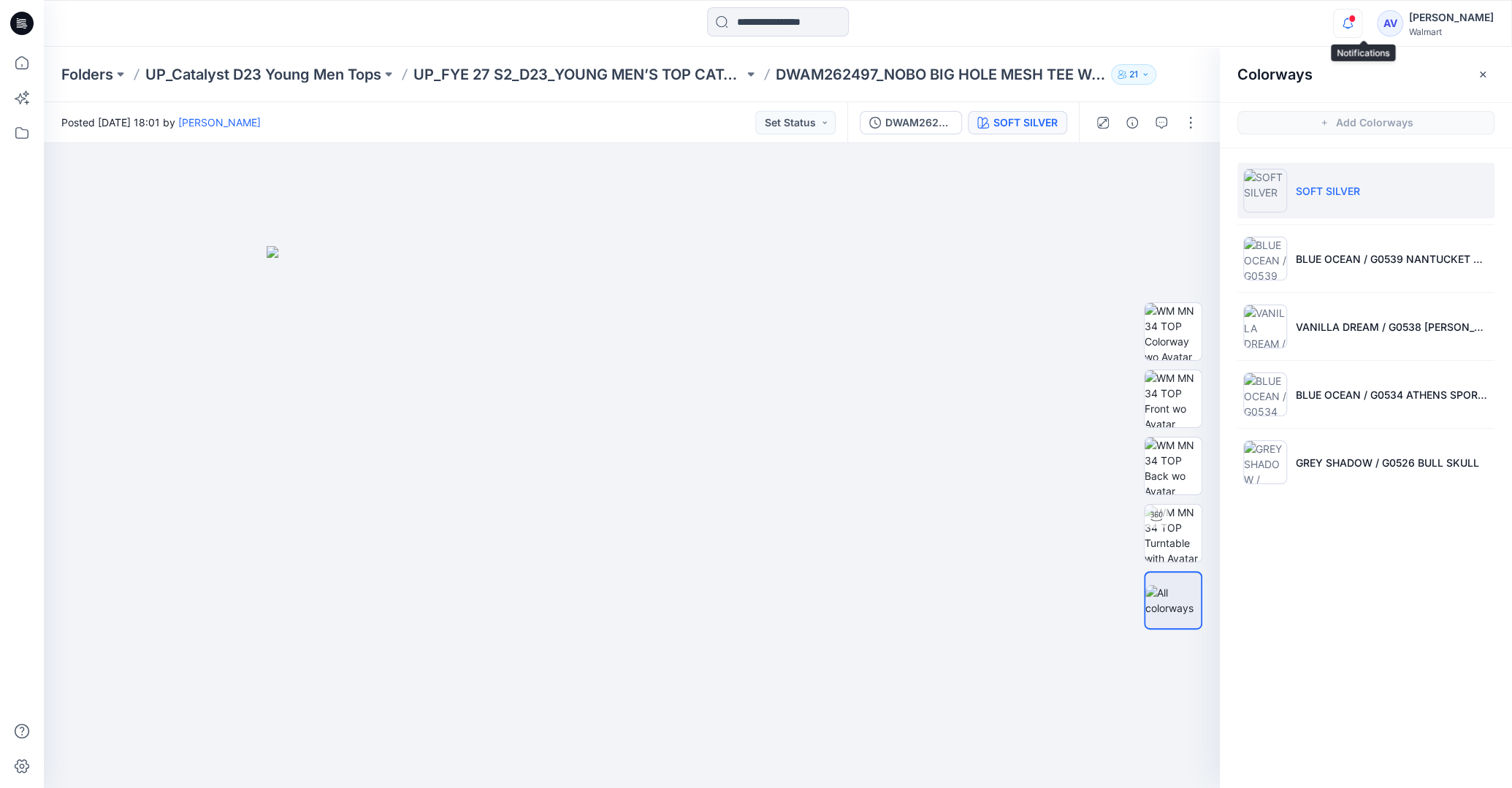
click at [1361, 29] on icon "button" at bounding box center [1347, 24] width 28 height 29
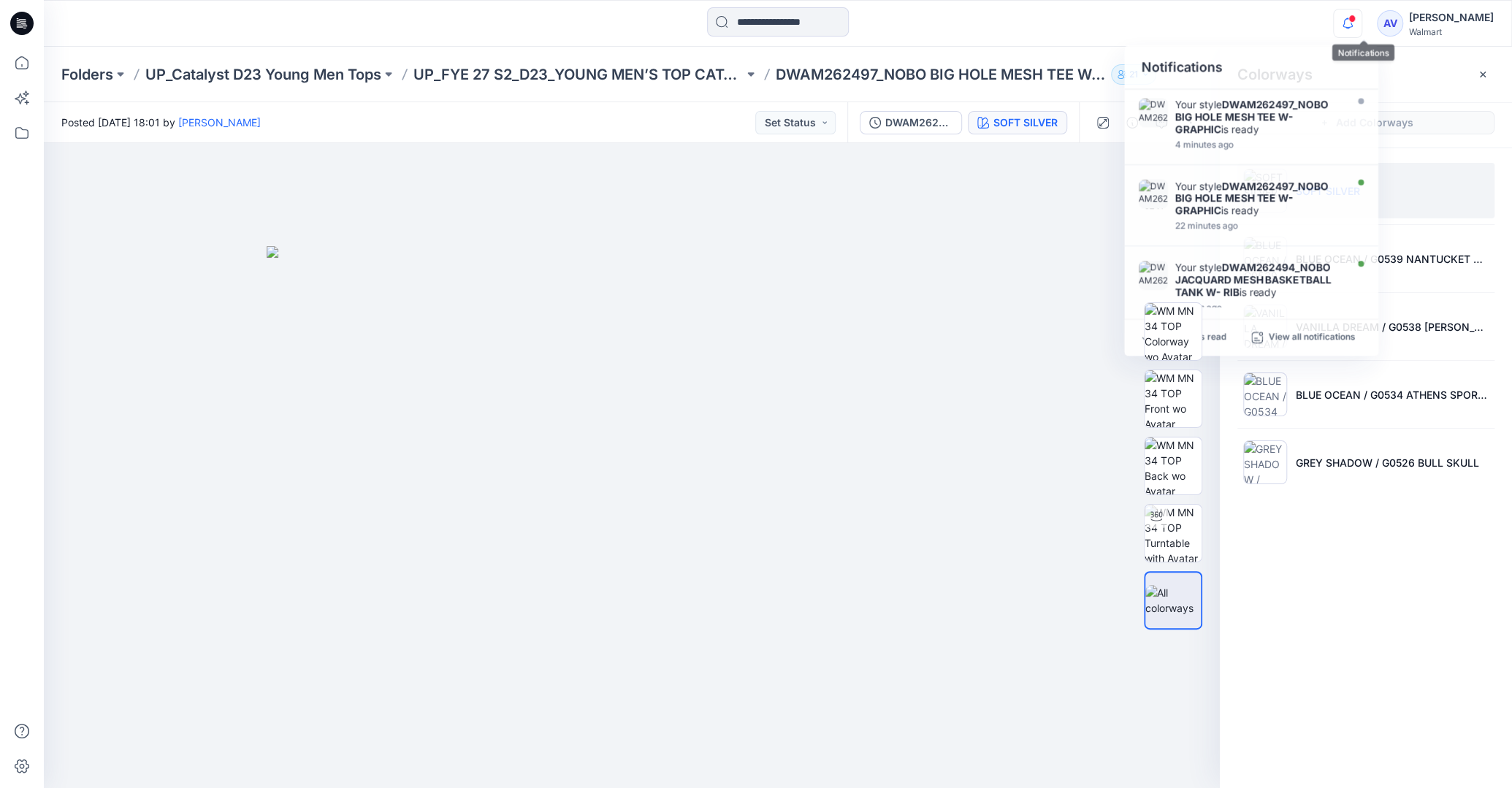
click at [1361, 25] on icon "button" at bounding box center [1347, 24] width 28 height 29
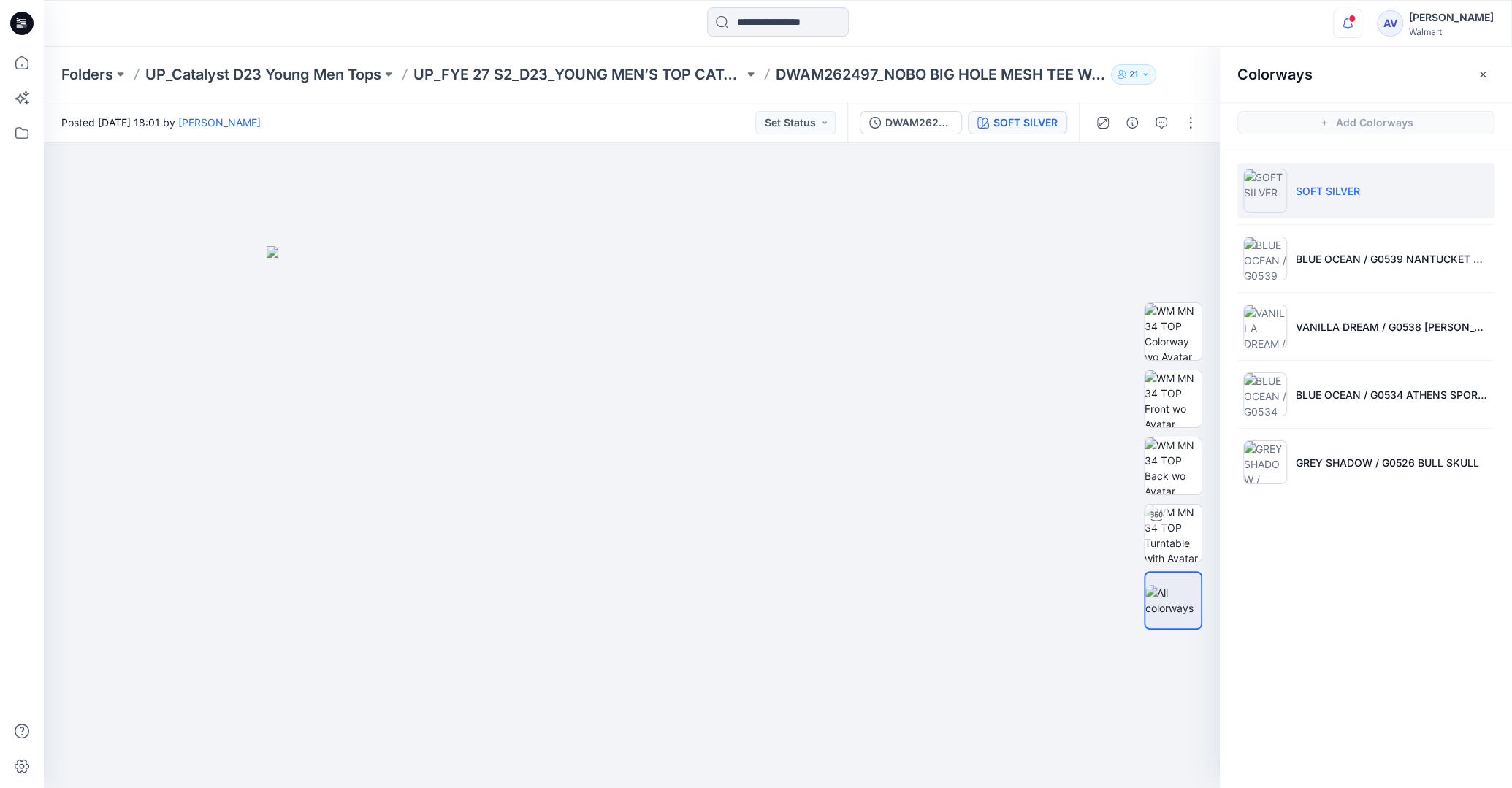
click at [1361, 25] on icon "button" at bounding box center [1347, 24] width 28 height 29
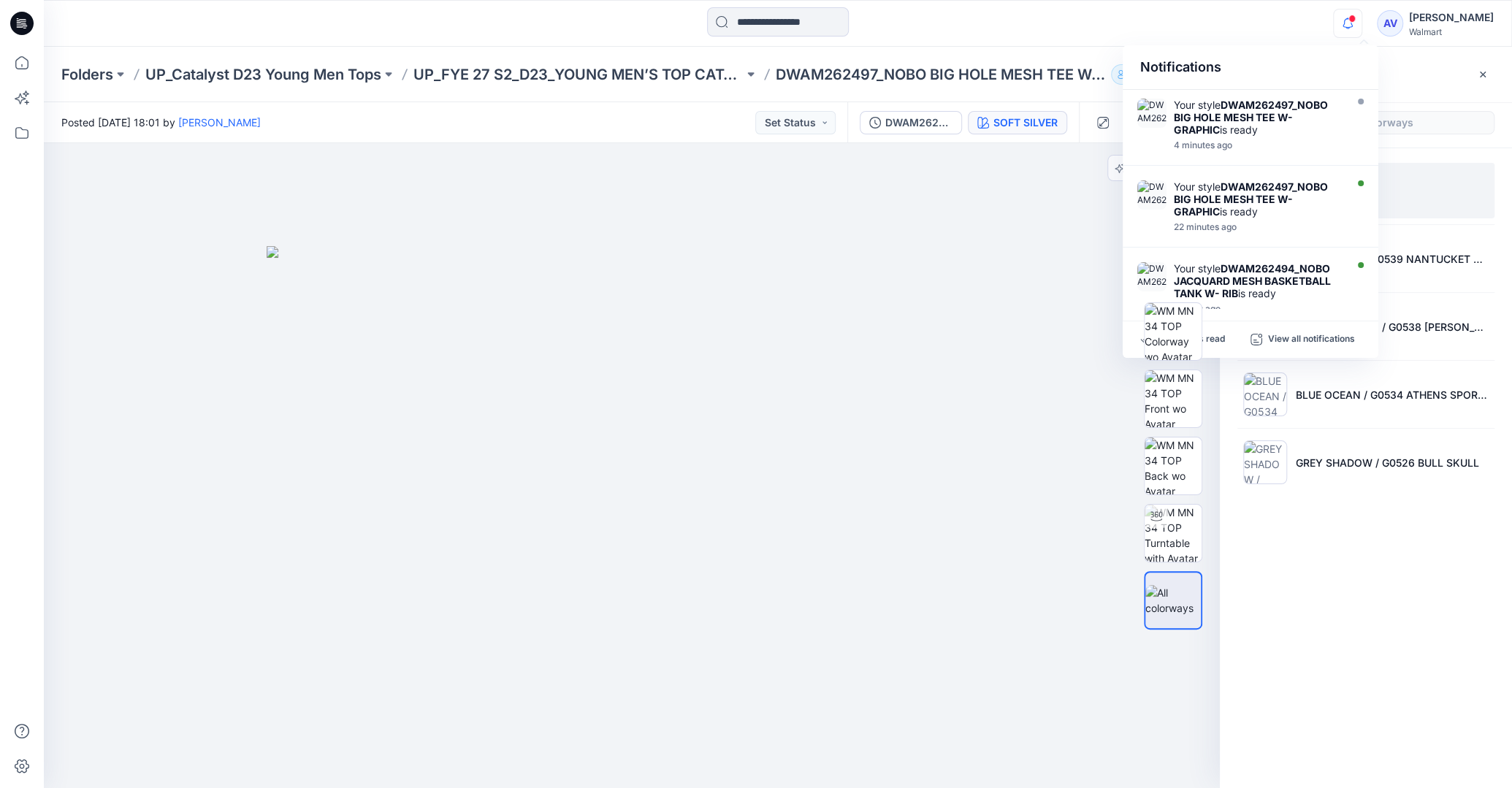
click at [1212, 339] on div at bounding box center [1173, 466] width 93 height 365
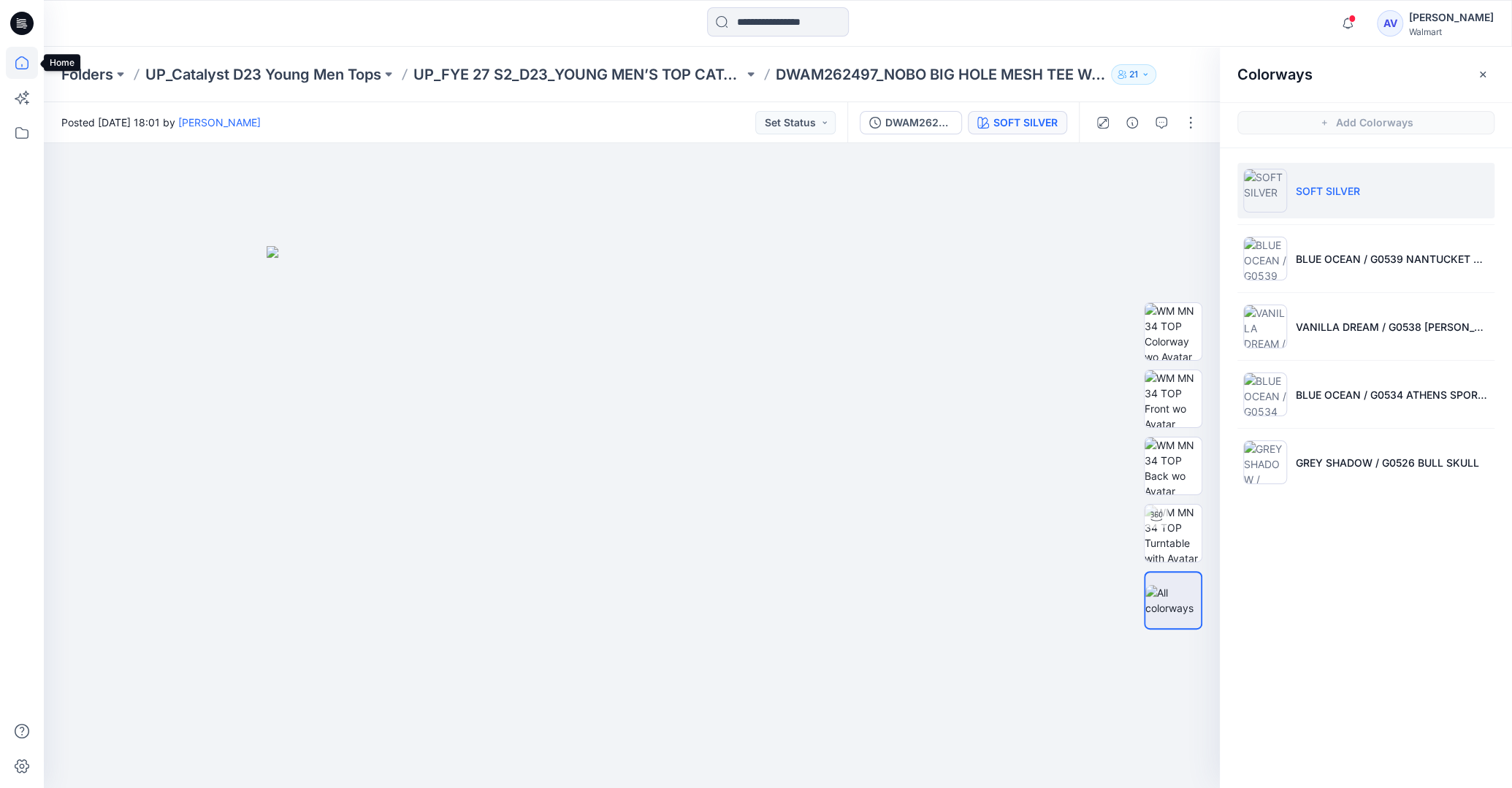
click at [12, 52] on icon at bounding box center [21, 62] width 32 height 32
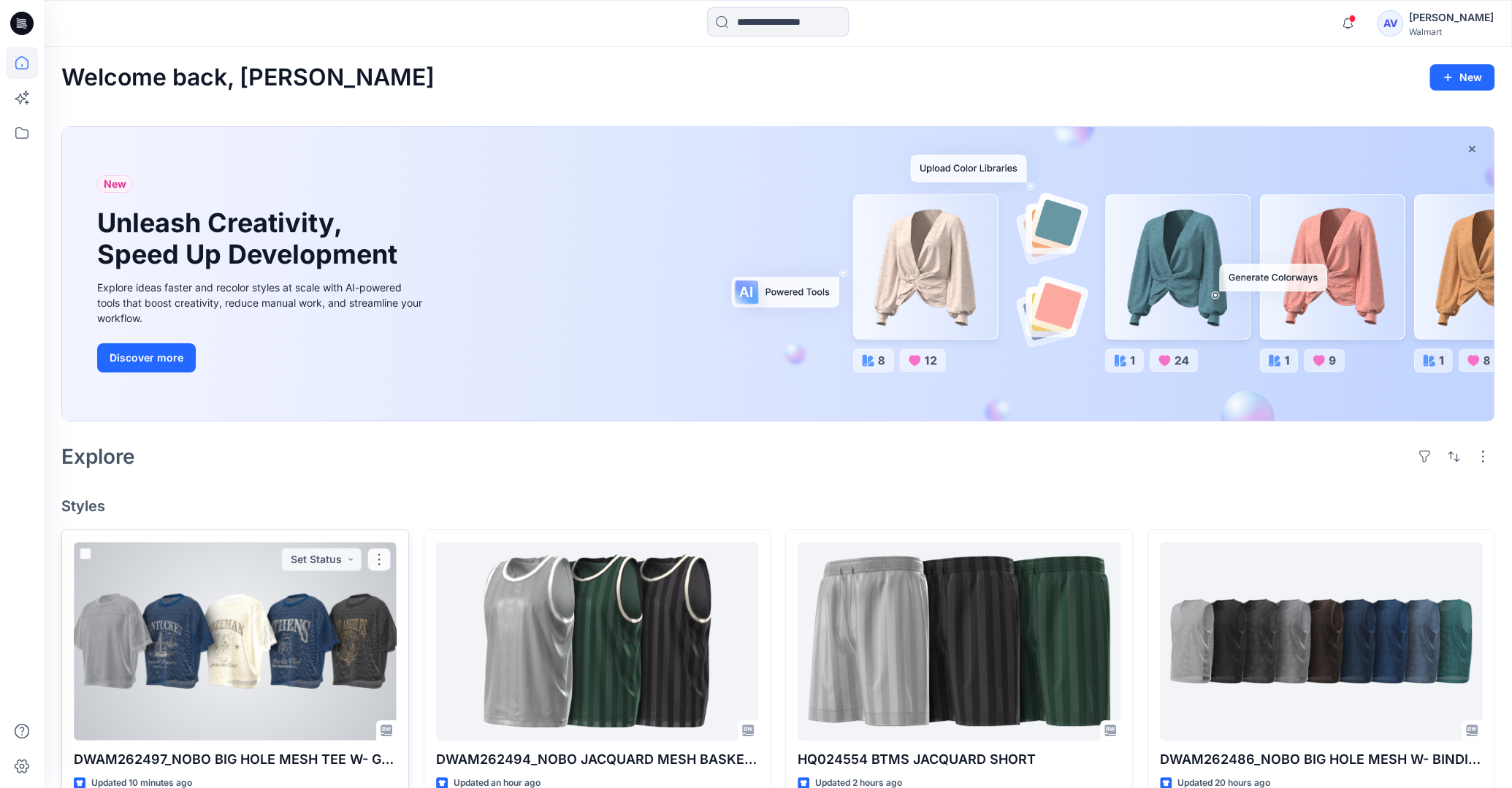
click at [219, 634] on div at bounding box center [235, 641] width 323 height 198
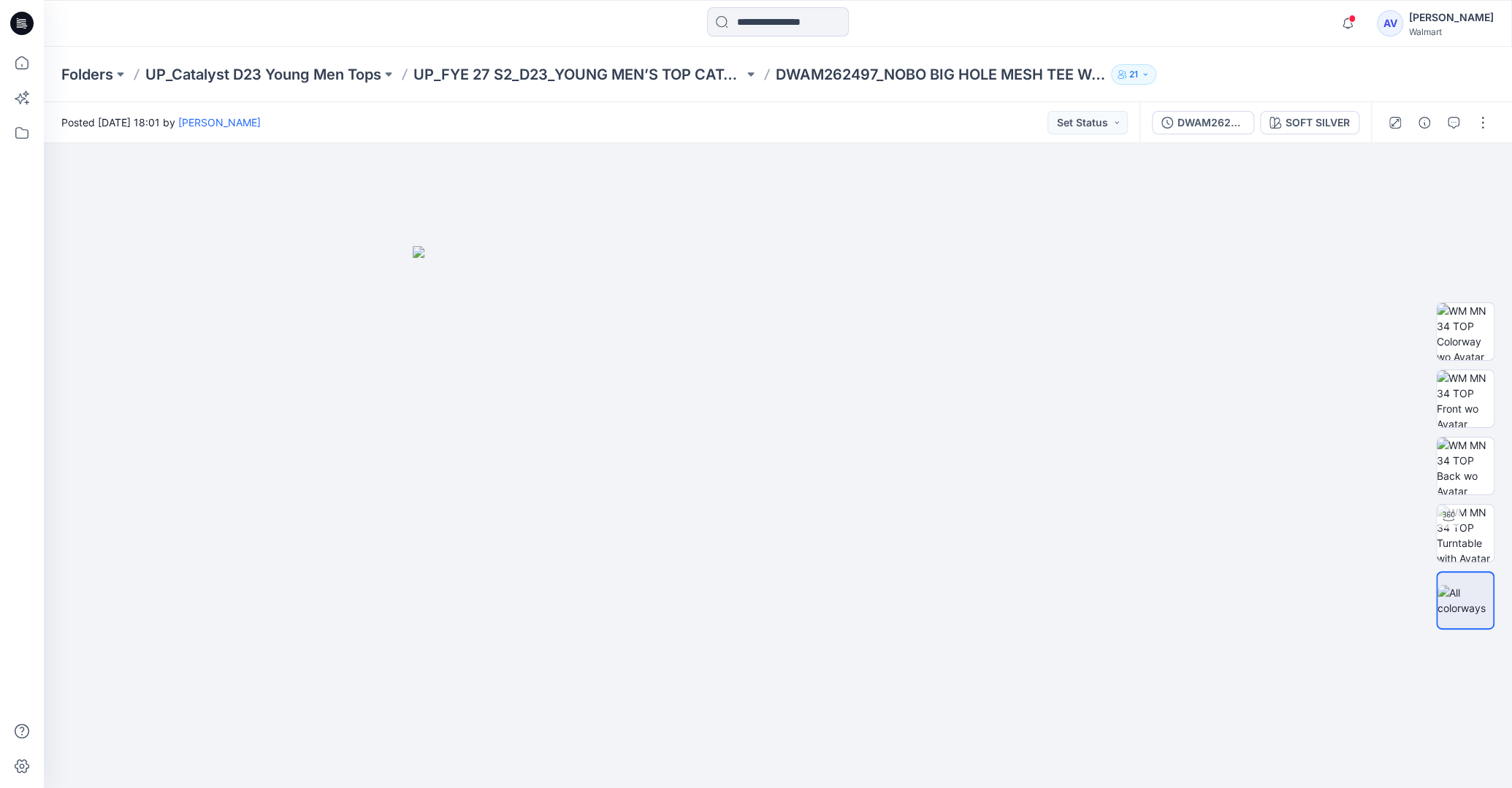
click at [1311, 100] on div "Folders UP_Catalyst D23 Young Men Tops UP_FYE 27 S2_D23_YOUNG MEN’S TOP CATALYS…" at bounding box center [778, 74] width 1468 height 56
click at [1307, 115] on div "SOFT SILVER" at bounding box center [1317, 123] width 65 height 16
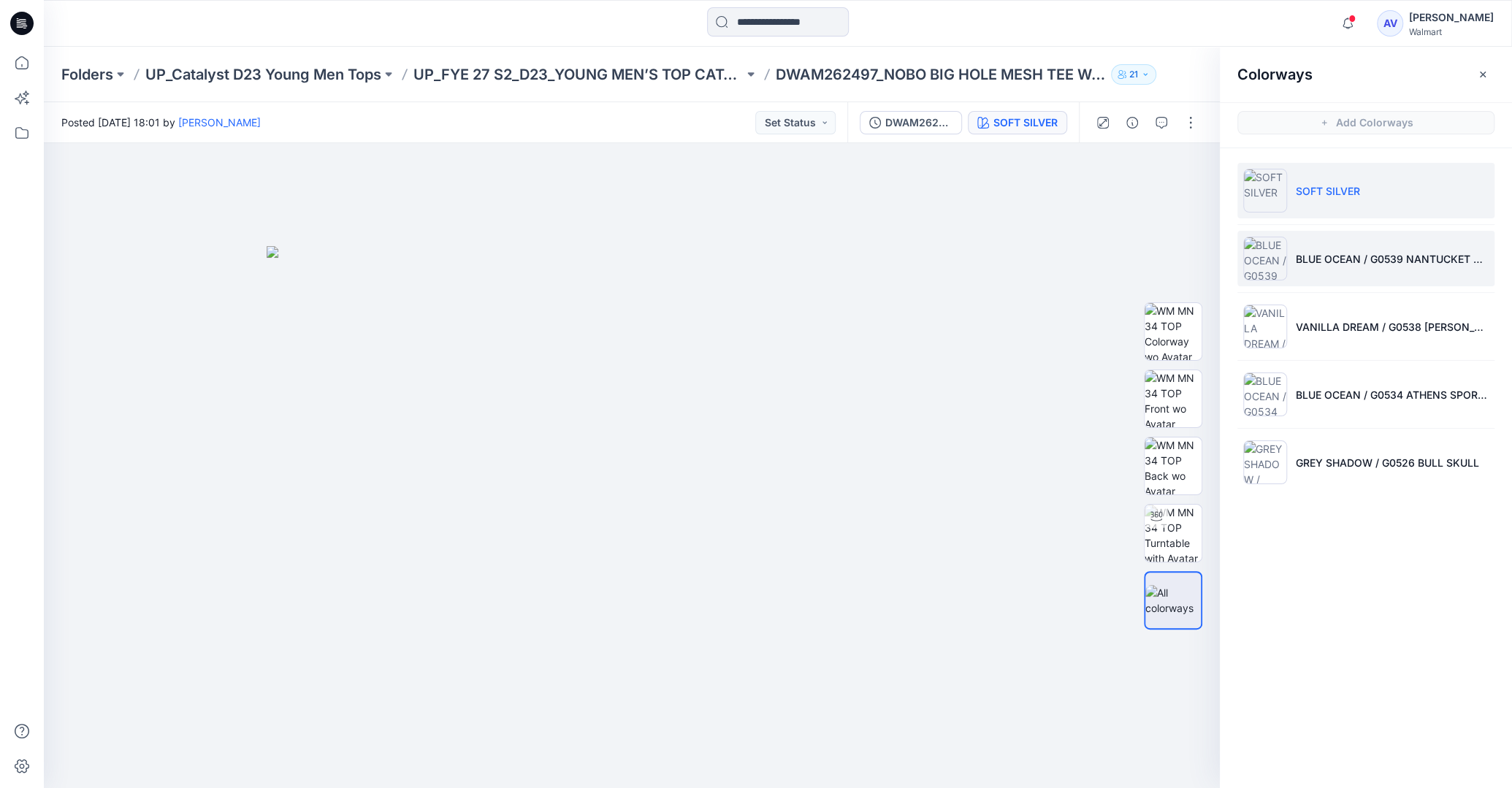
click at [1354, 236] on li "BLUE OCEAN / G0539 NANTUCKET REGATTA" at bounding box center [1366, 259] width 257 height 56
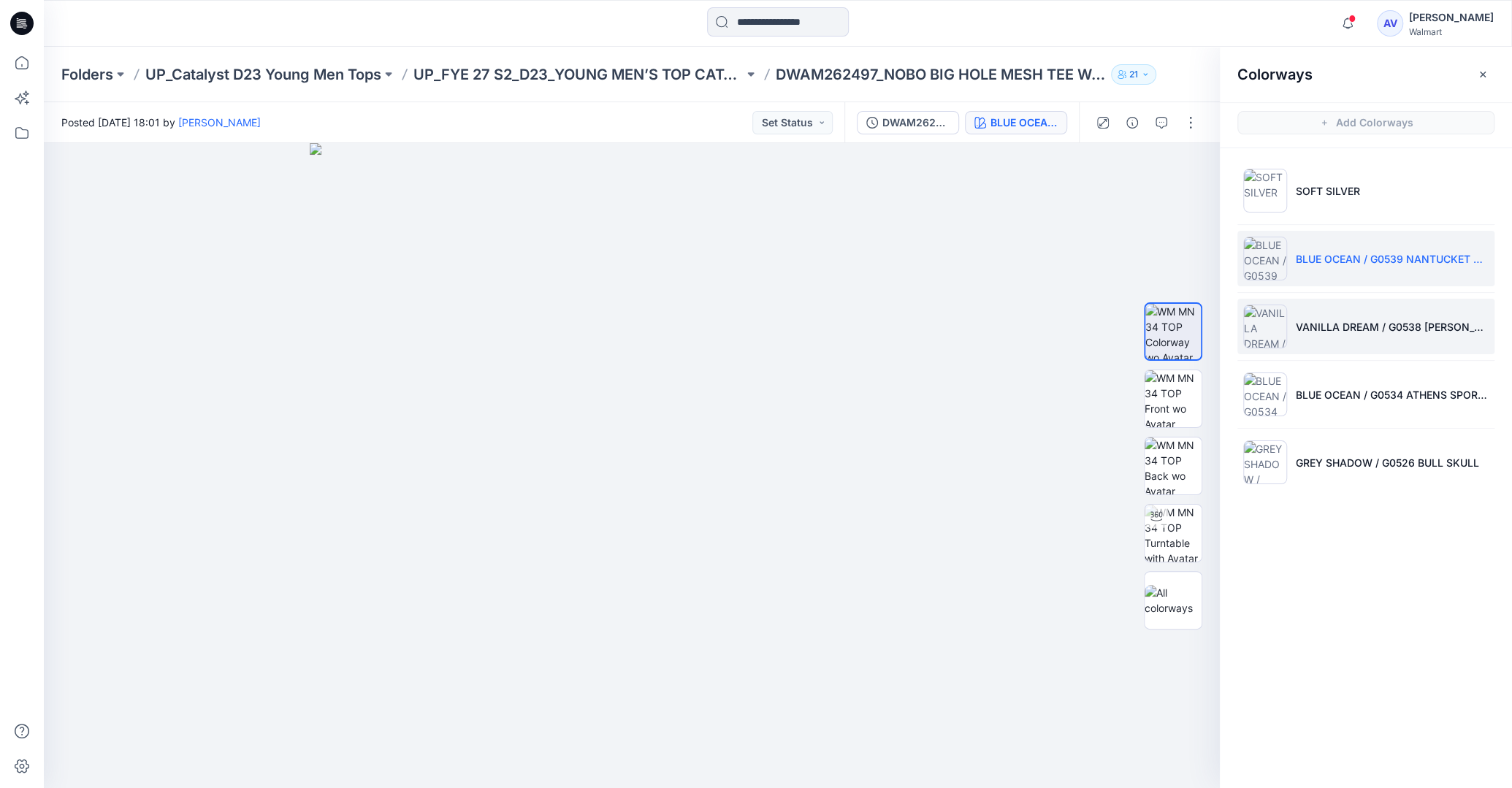
click at [1325, 315] on li "VANILLA DREAM / G0538 BOZEMAN BUCKING" at bounding box center [1366, 326] width 257 height 56
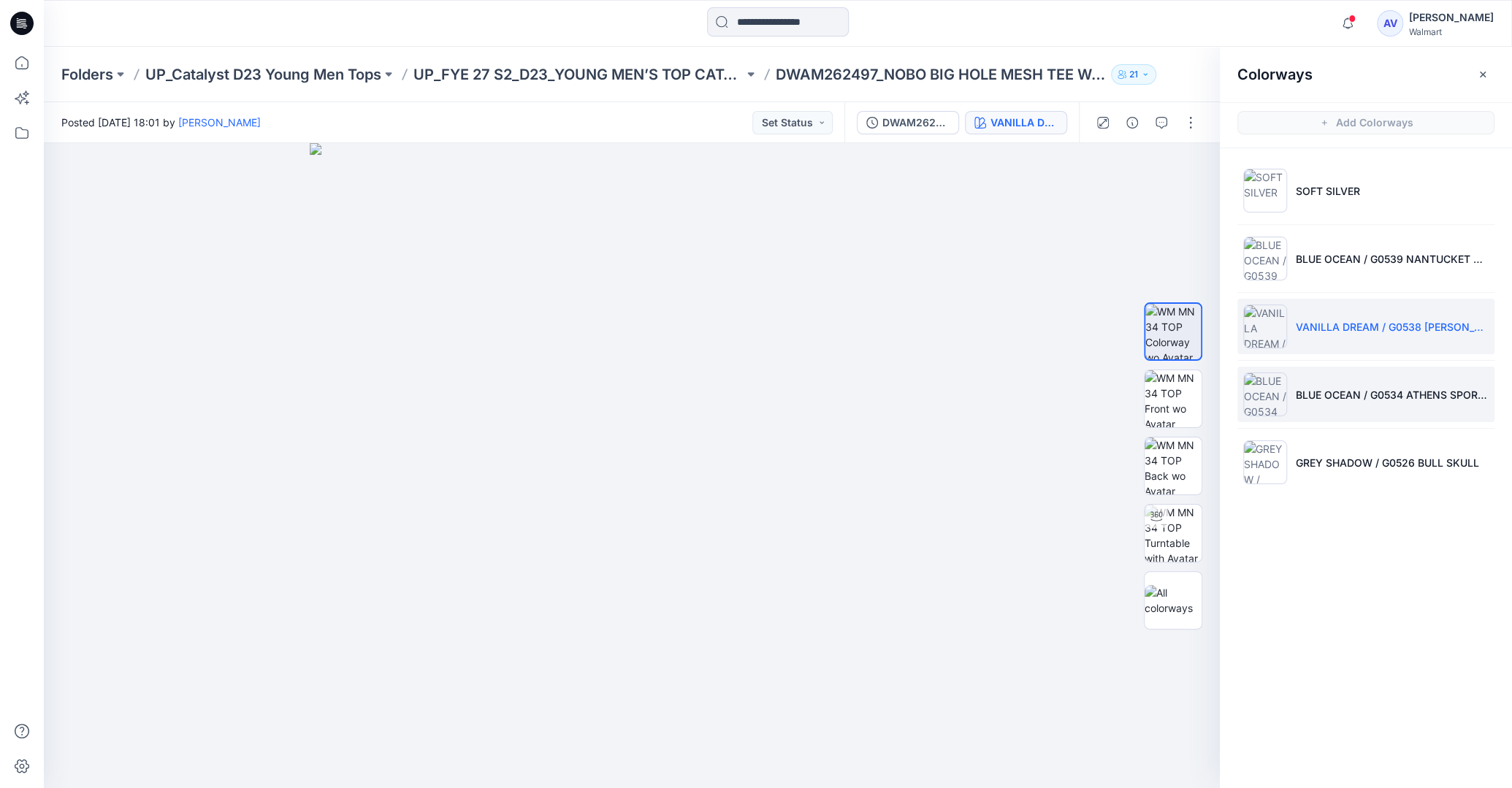
click at [1343, 403] on li "BLUE OCEAN / G0534 ATHENS SPORTS CLUB" at bounding box center [1366, 394] width 257 height 56
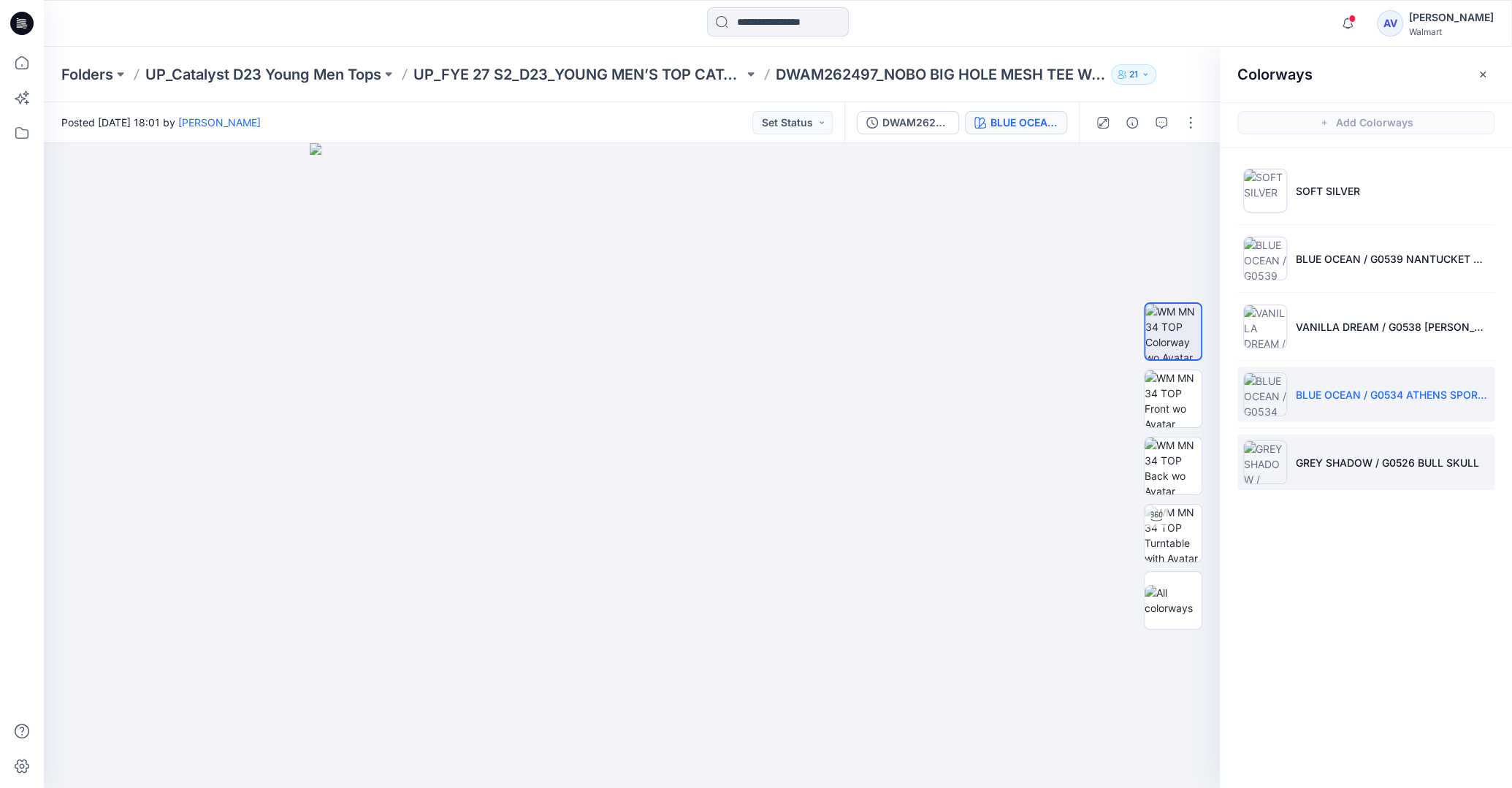
click at [1323, 449] on li "GREY SHADOW / G0526 BULL SKULL" at bounding box center [1366, 462] width 257 height 56
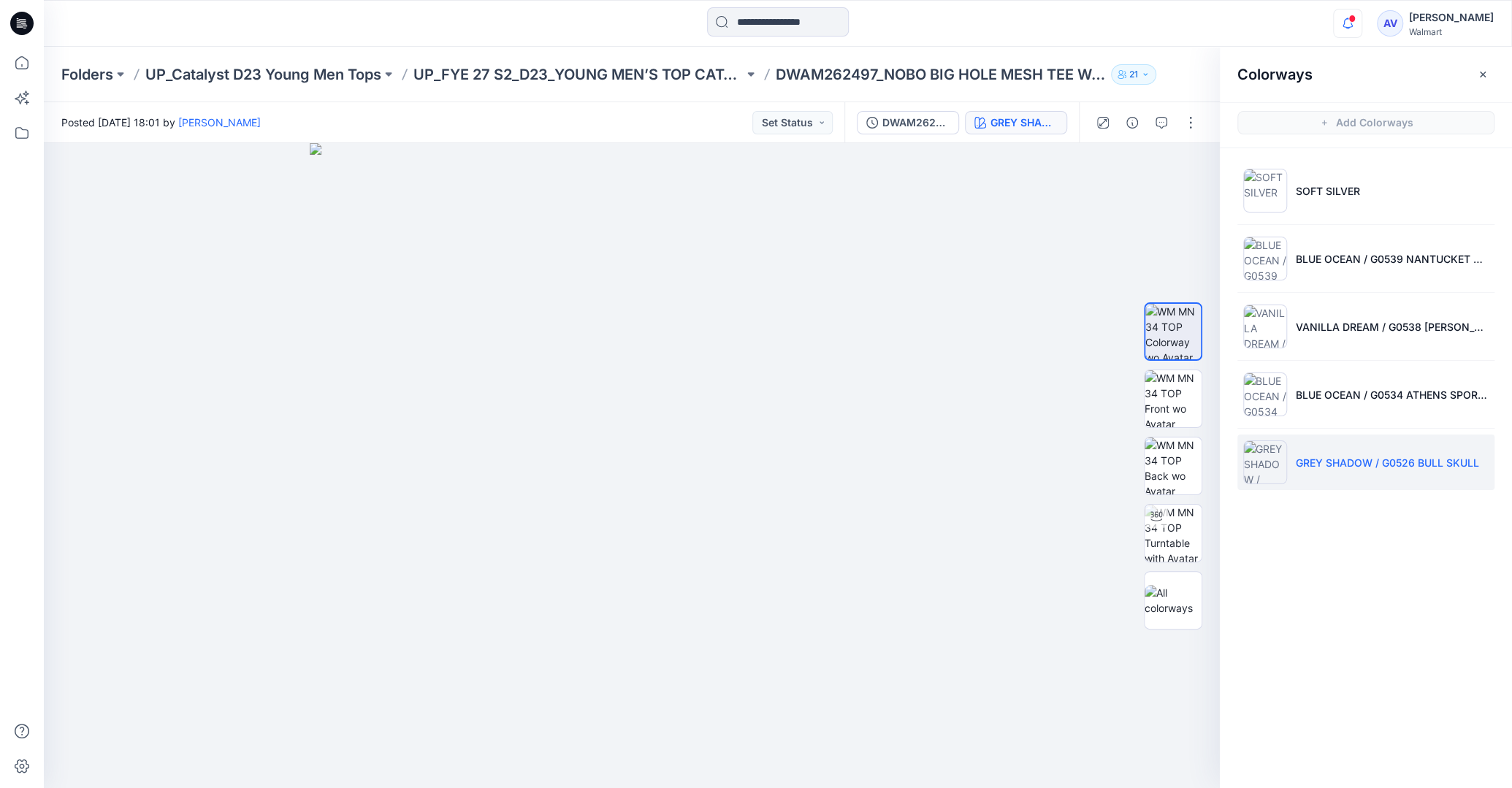
click at [1361, 26] on icon "button" at bounding box center [1347, 24] width 28 height 29
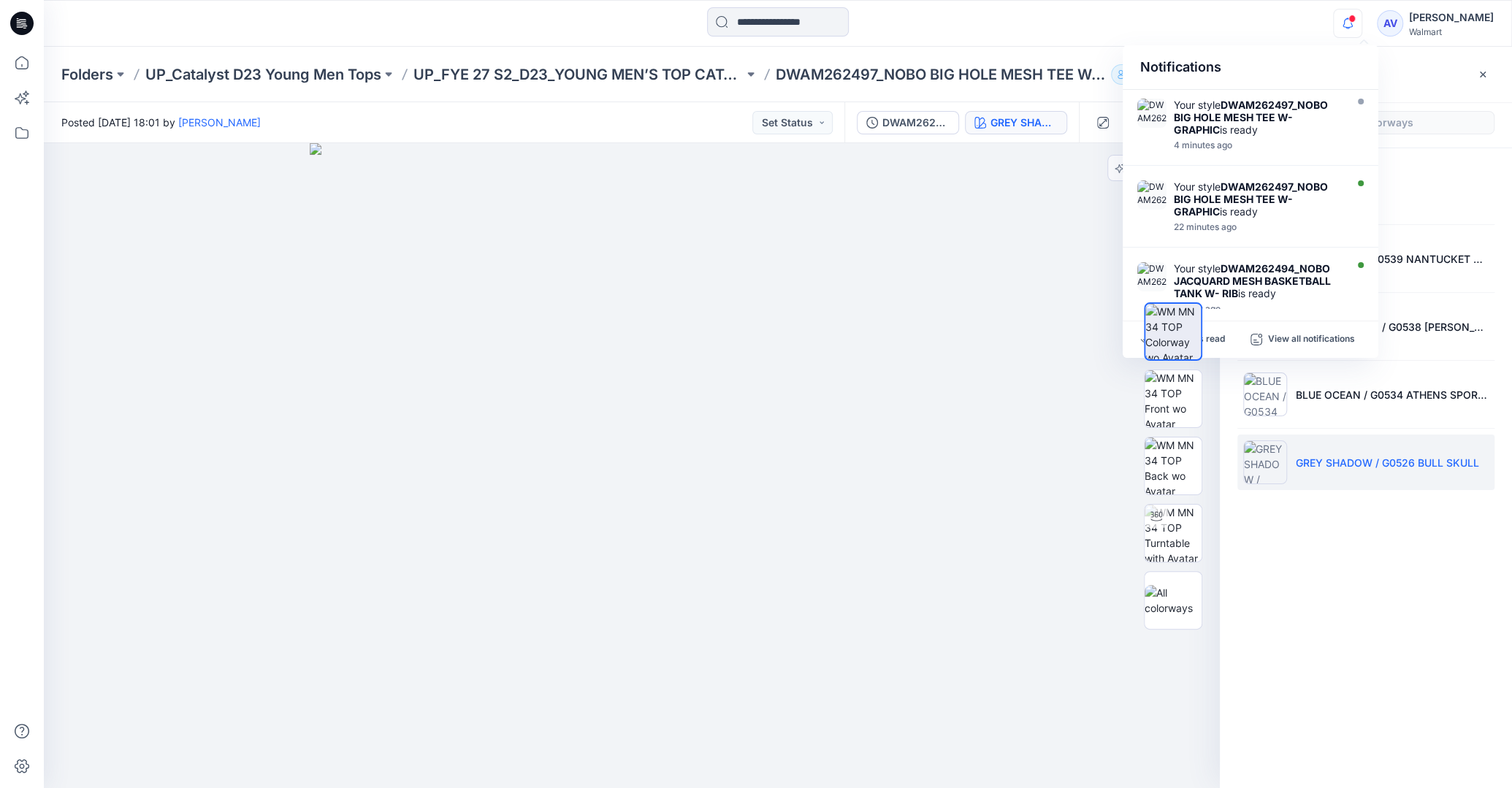
click at [1212, 334] on div at bounding box center [1173, 466] width 93 height 365
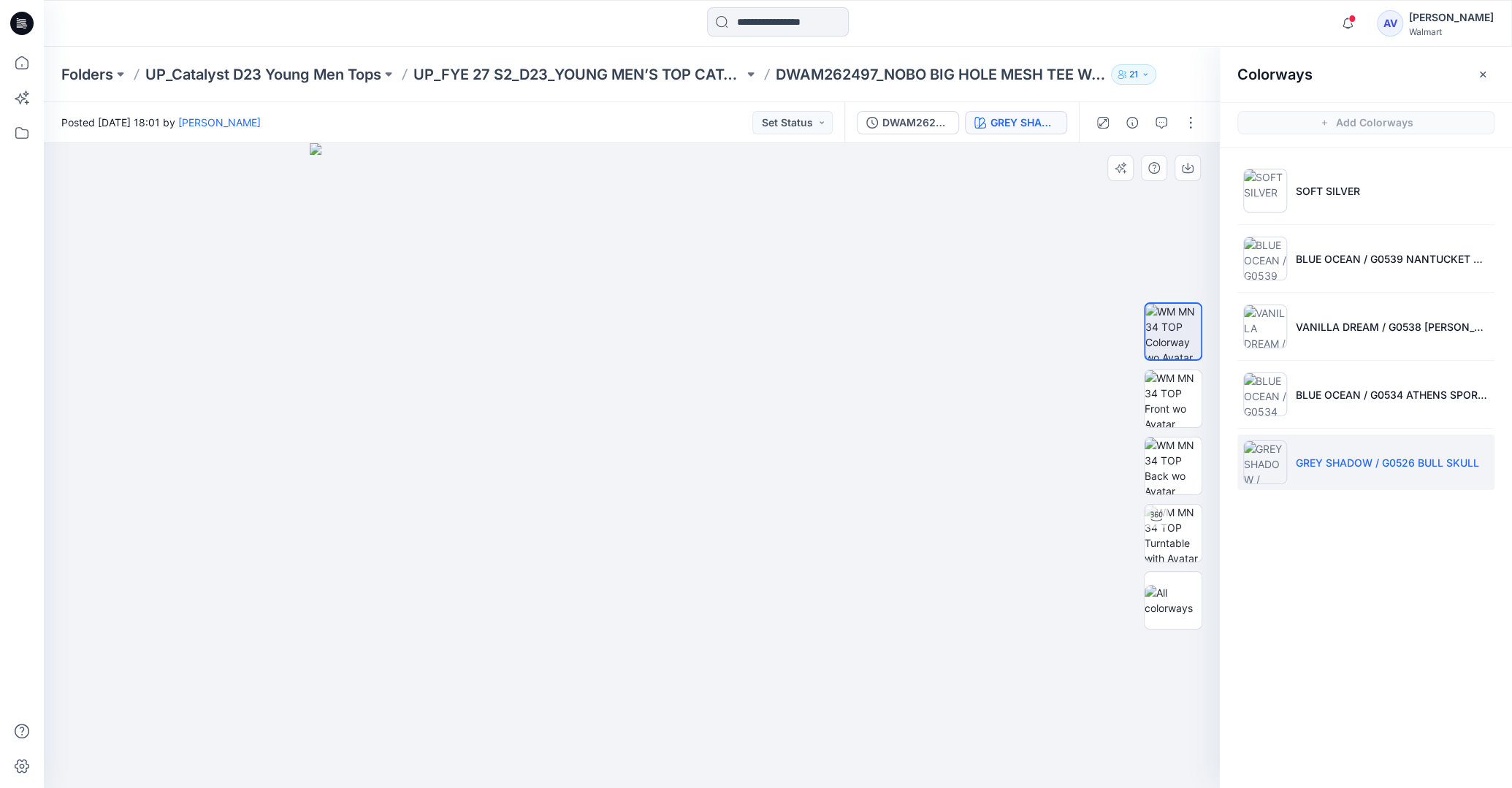
click at [1214, 340] on div at bounding box center [1173, 466] width 93 height 365
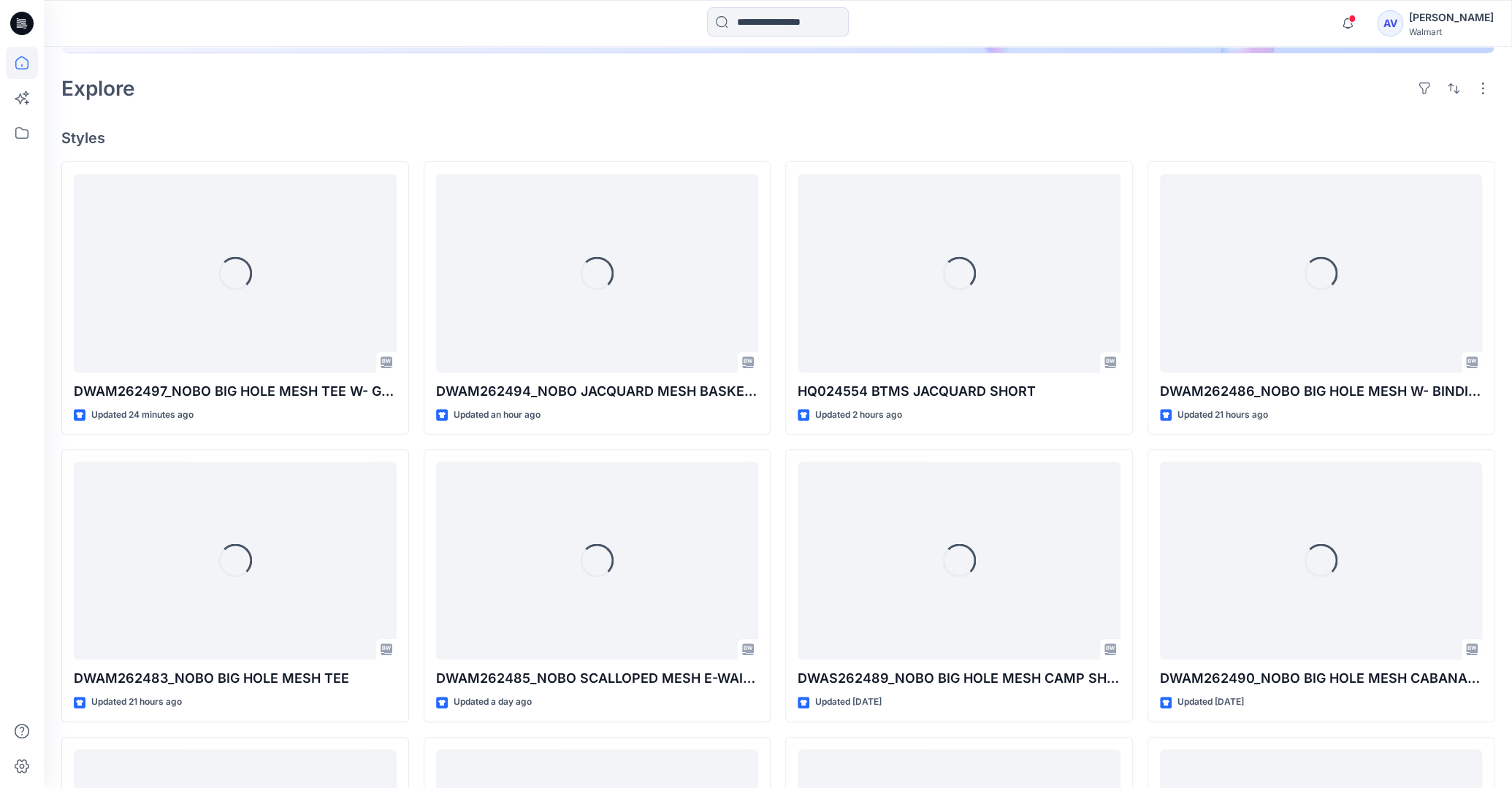
scroll to position [398, 0]
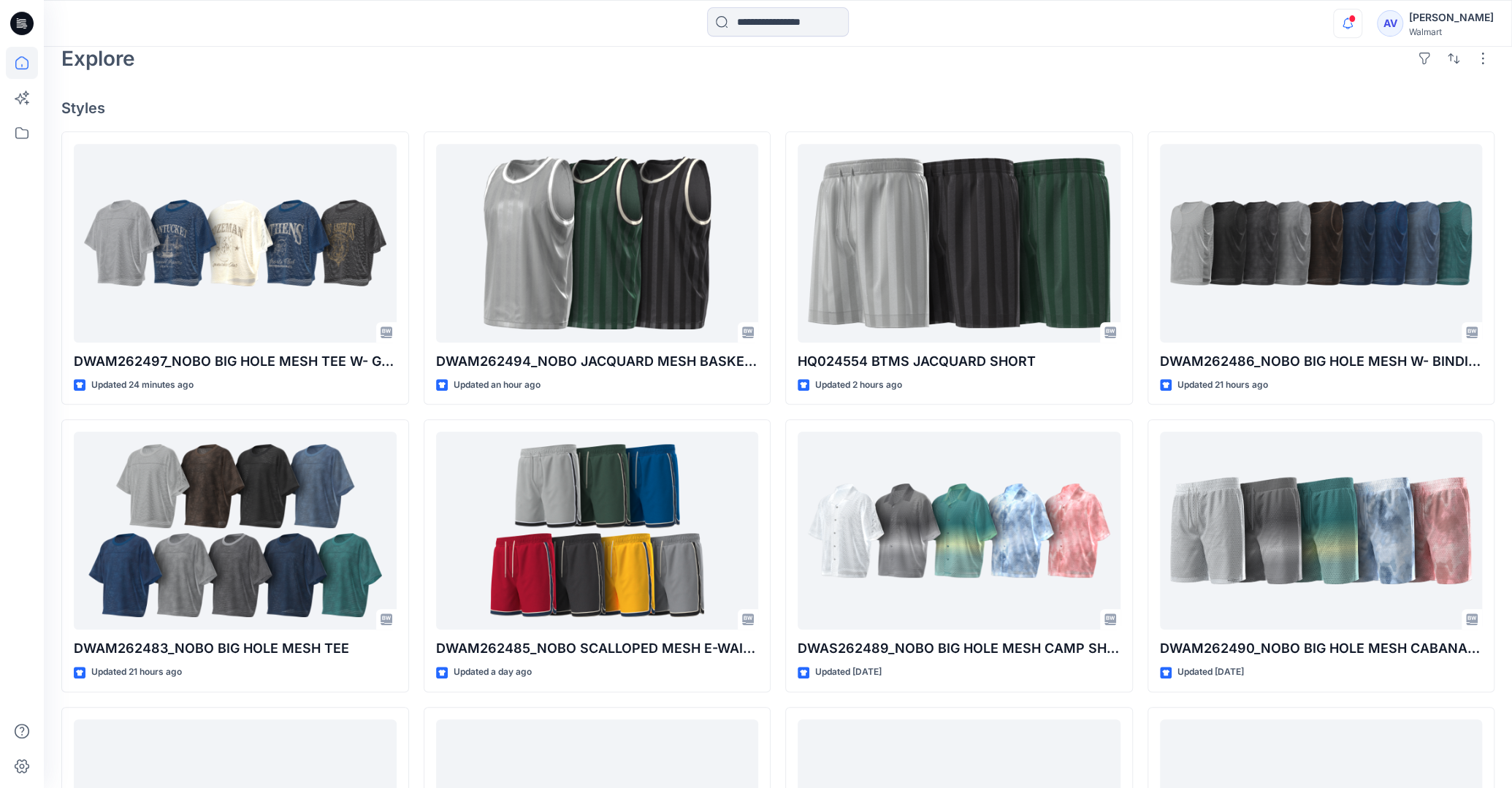
click at [1361, 24] on icon "button" at bounding box center [1347, 24] width 28 height 29
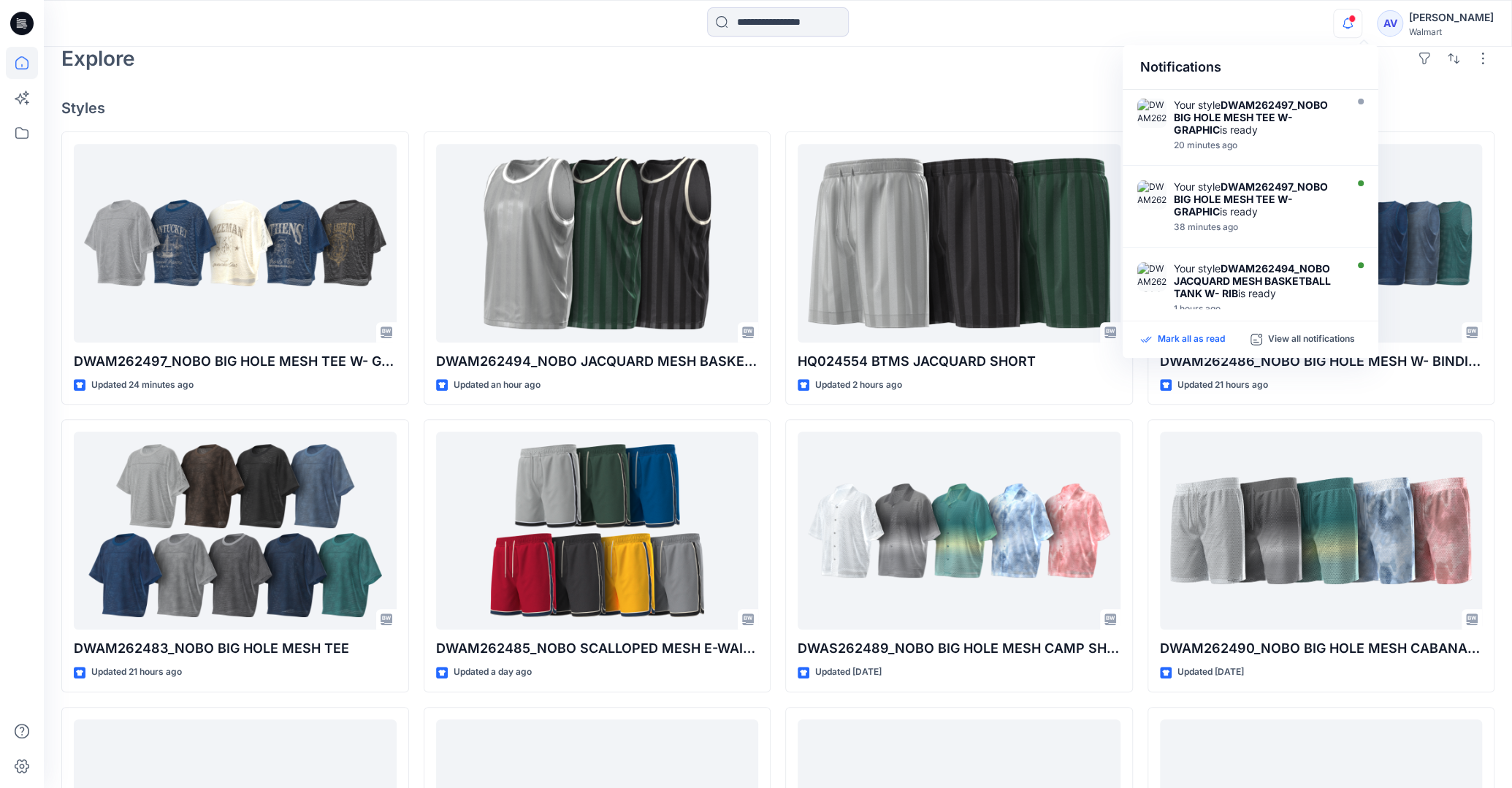
click at [1205, 338] on p "Mark all as read" at bounding box center [1191, 340] width 67 height 13
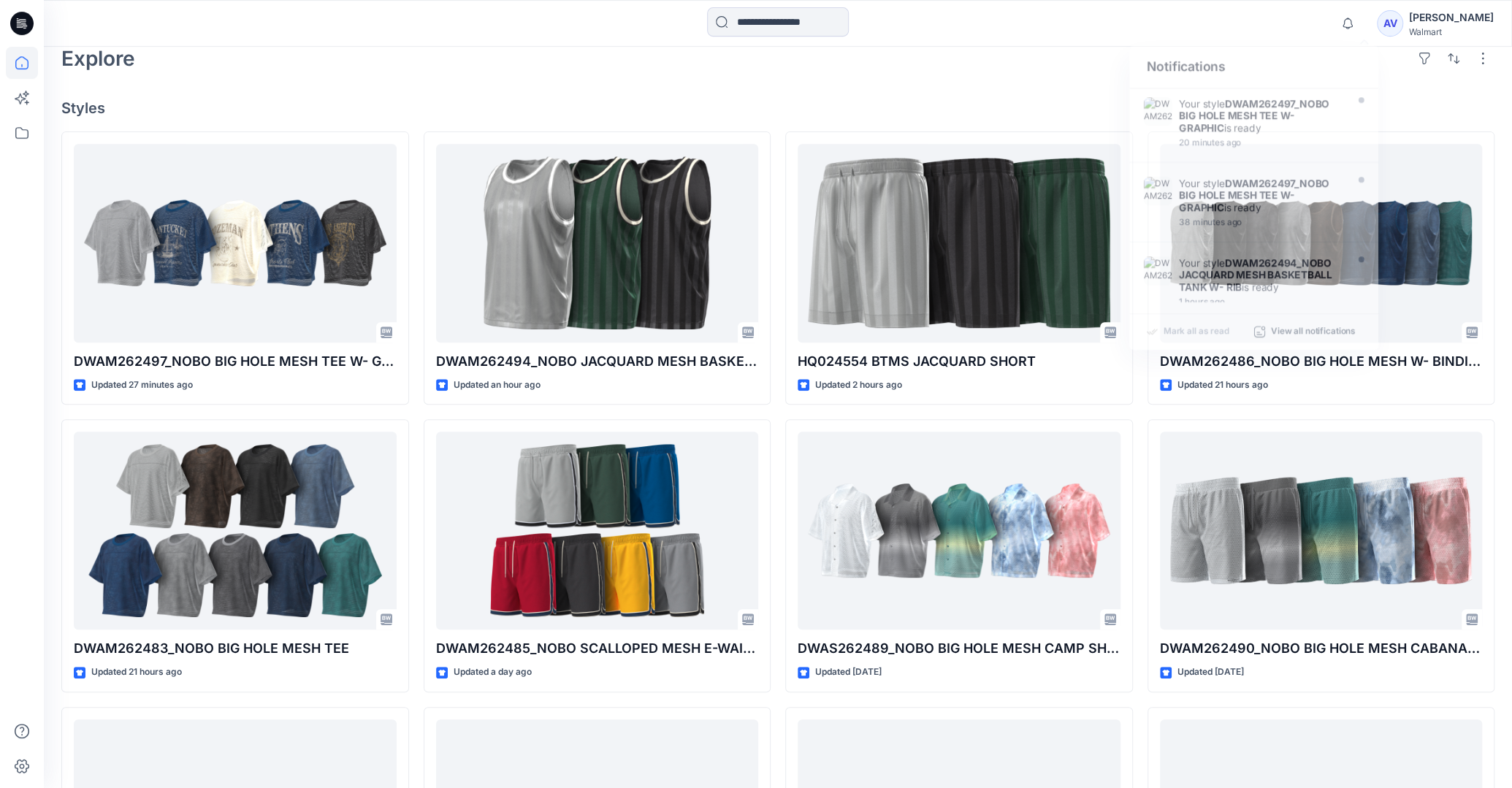
click at [316, 67] on div "Explore" at bounding box center [778, 58] width 1433 height 35
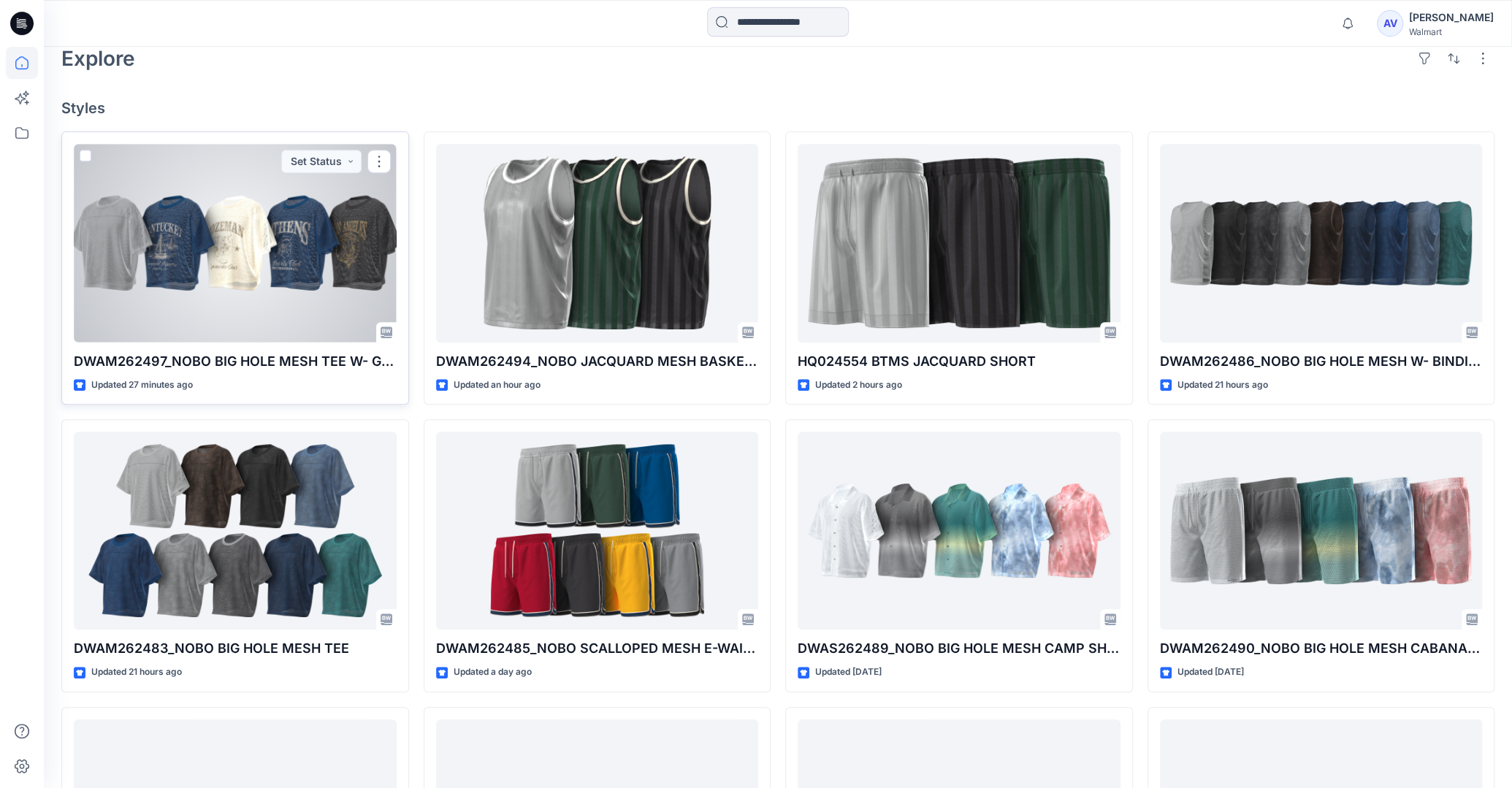
click at [264, 243] on div at bounding box center [235, 243] width 323 height 198
